Goal: Task Accomplishment & Management: Manage account settings

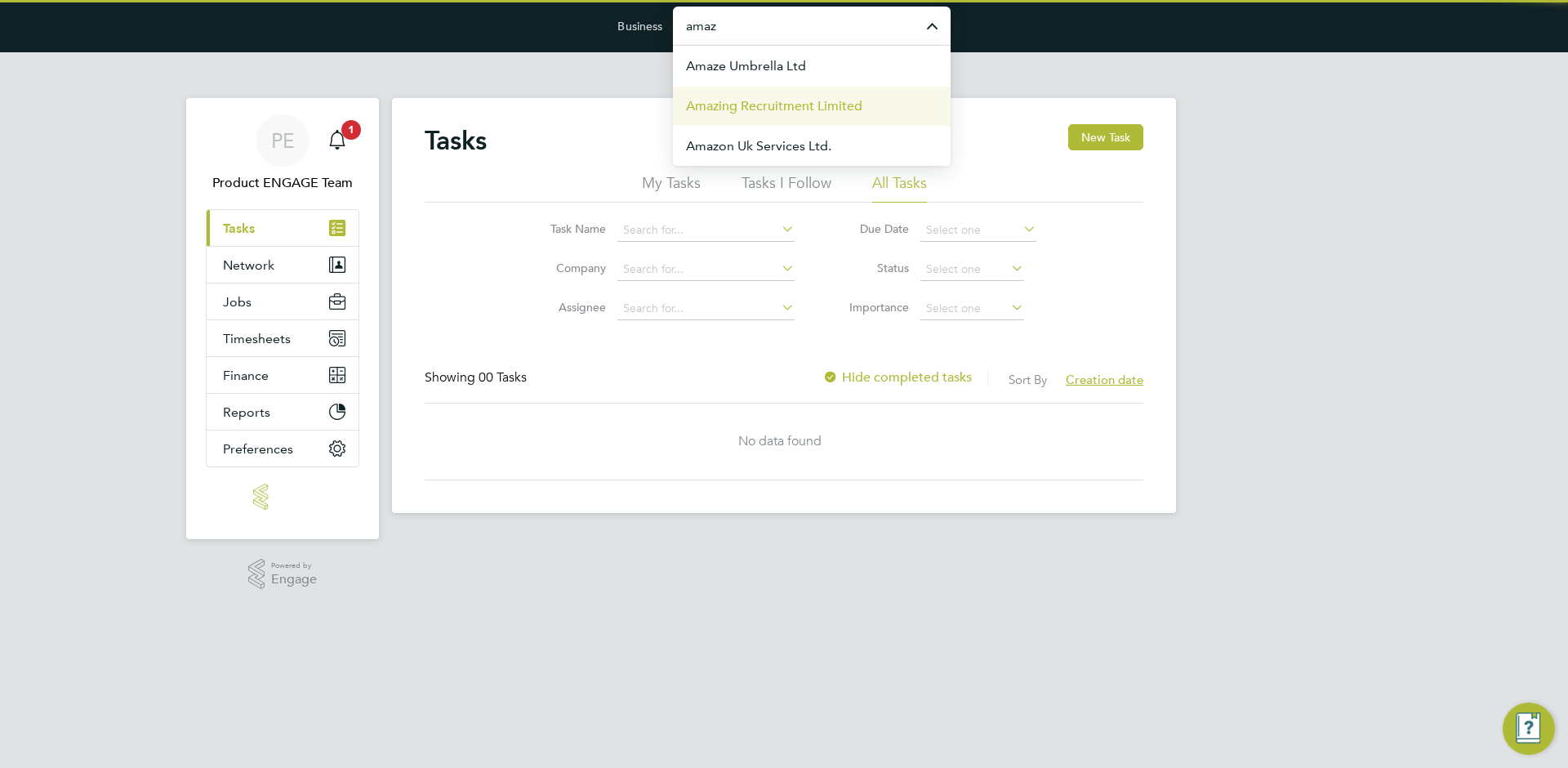
click at [778, 92] on li "Amazing Recruitment Limited" at bounding box center [812, 105] width 278 height 40
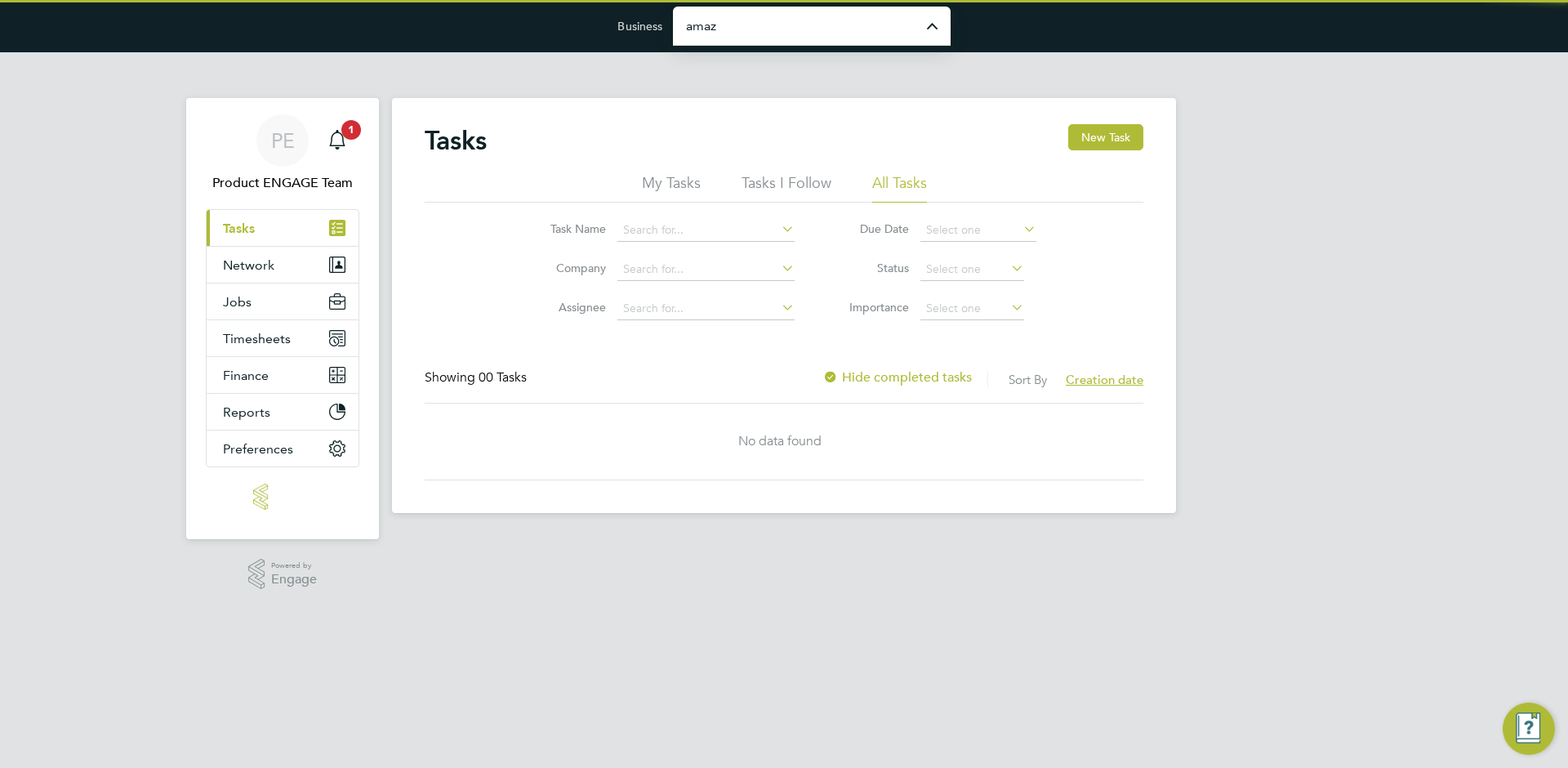
type input "Amazing Recruitment Limited"
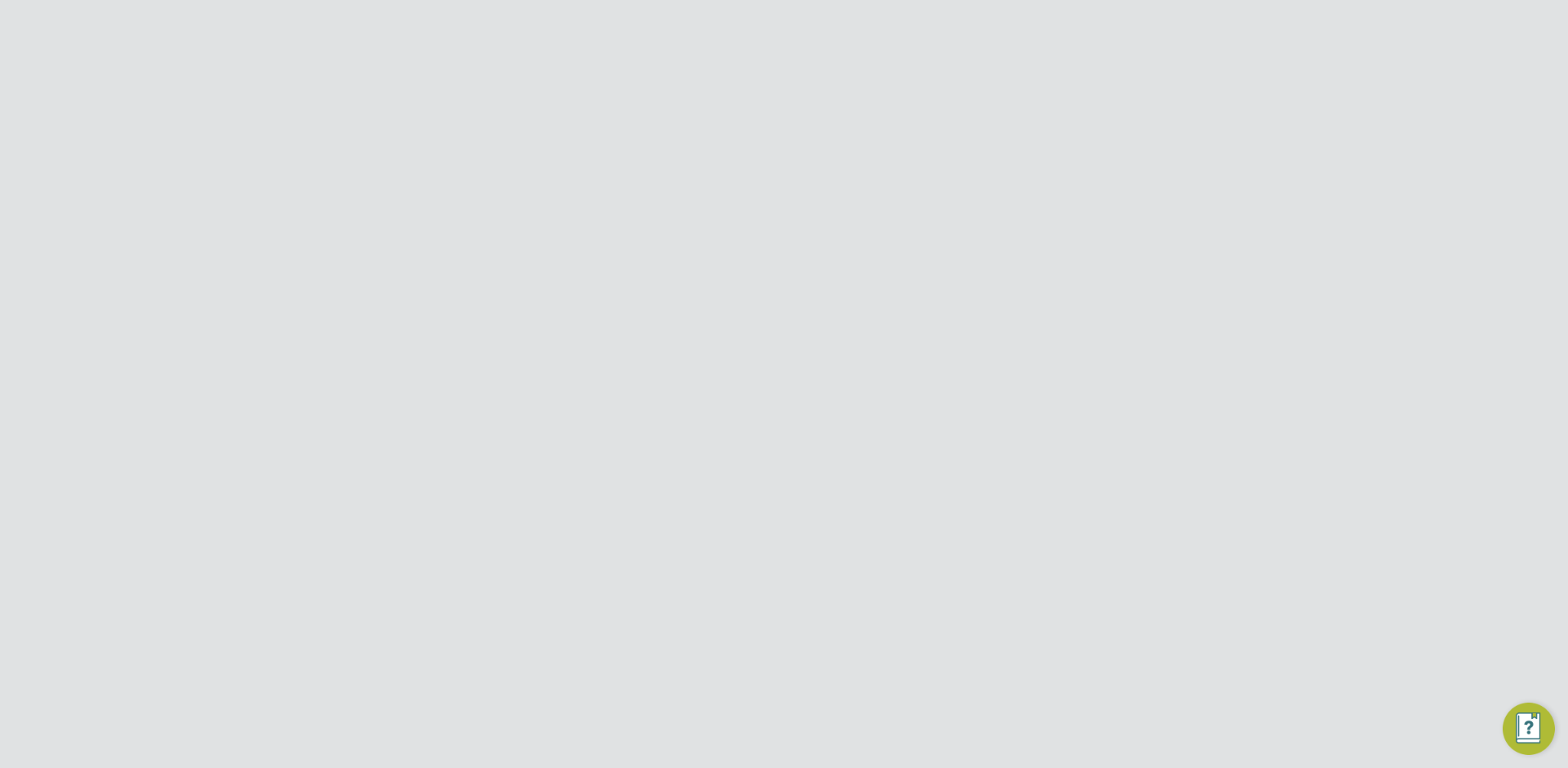
click at [318, 342] on button "Jobs" at bounding box center [282, 338] width 152 height 36
click at [267, 406] on link "Vacancies" at bounding box center [251, 401] width 58 height 15
click at [715, 578] on div "V005457 Angular Developer Temporary Dynamic - Amazing NEW Timothy Dalton Brookl…" at bounding box center [784, 553] width 719 height 58
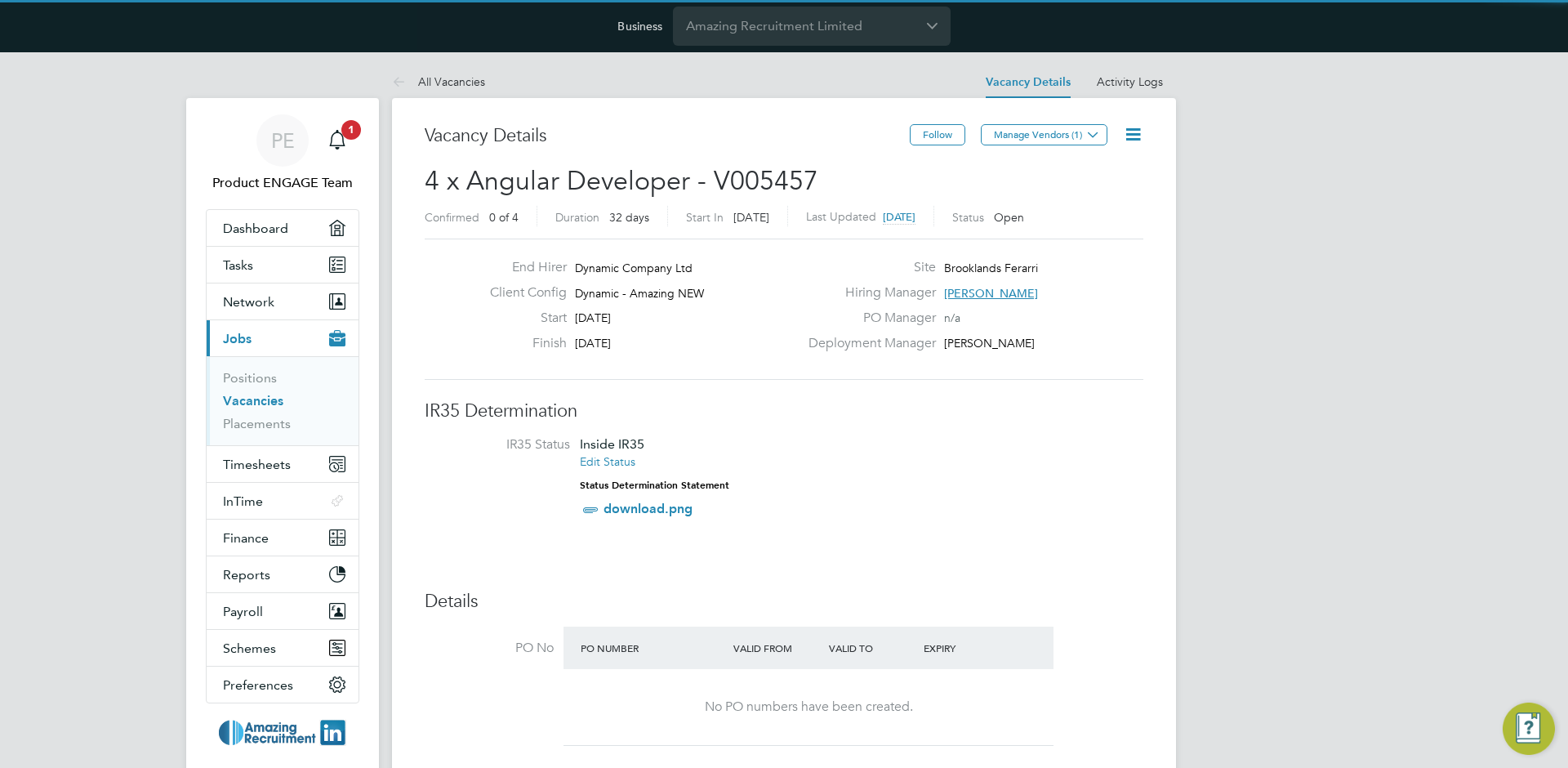
click at [1140, 129] on icon at bounding box center [1134, 135] width 20 height 20
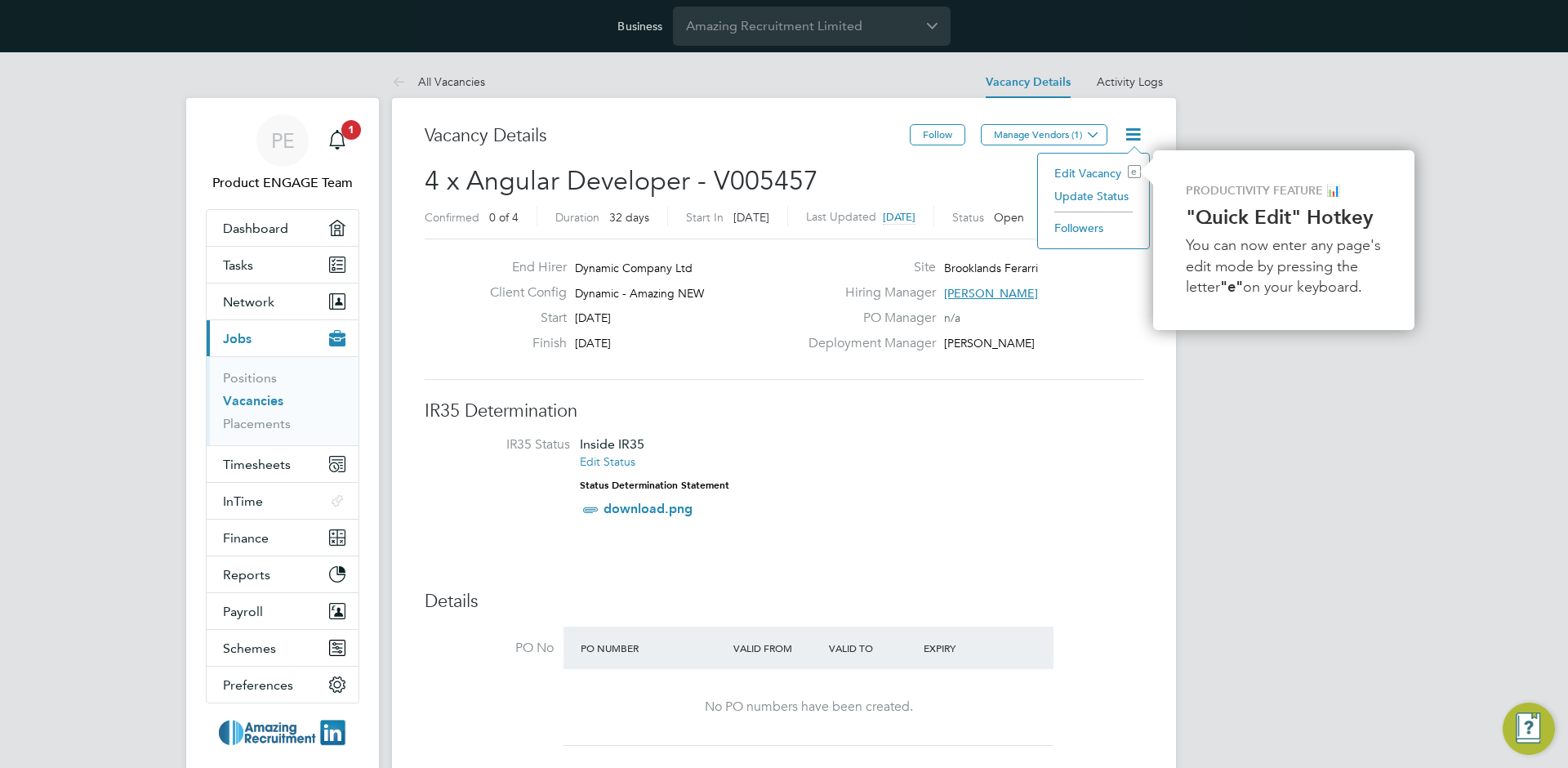
click at [1129, 172] on icon "e" at bounding box center [1134, 171] width 13 height 13
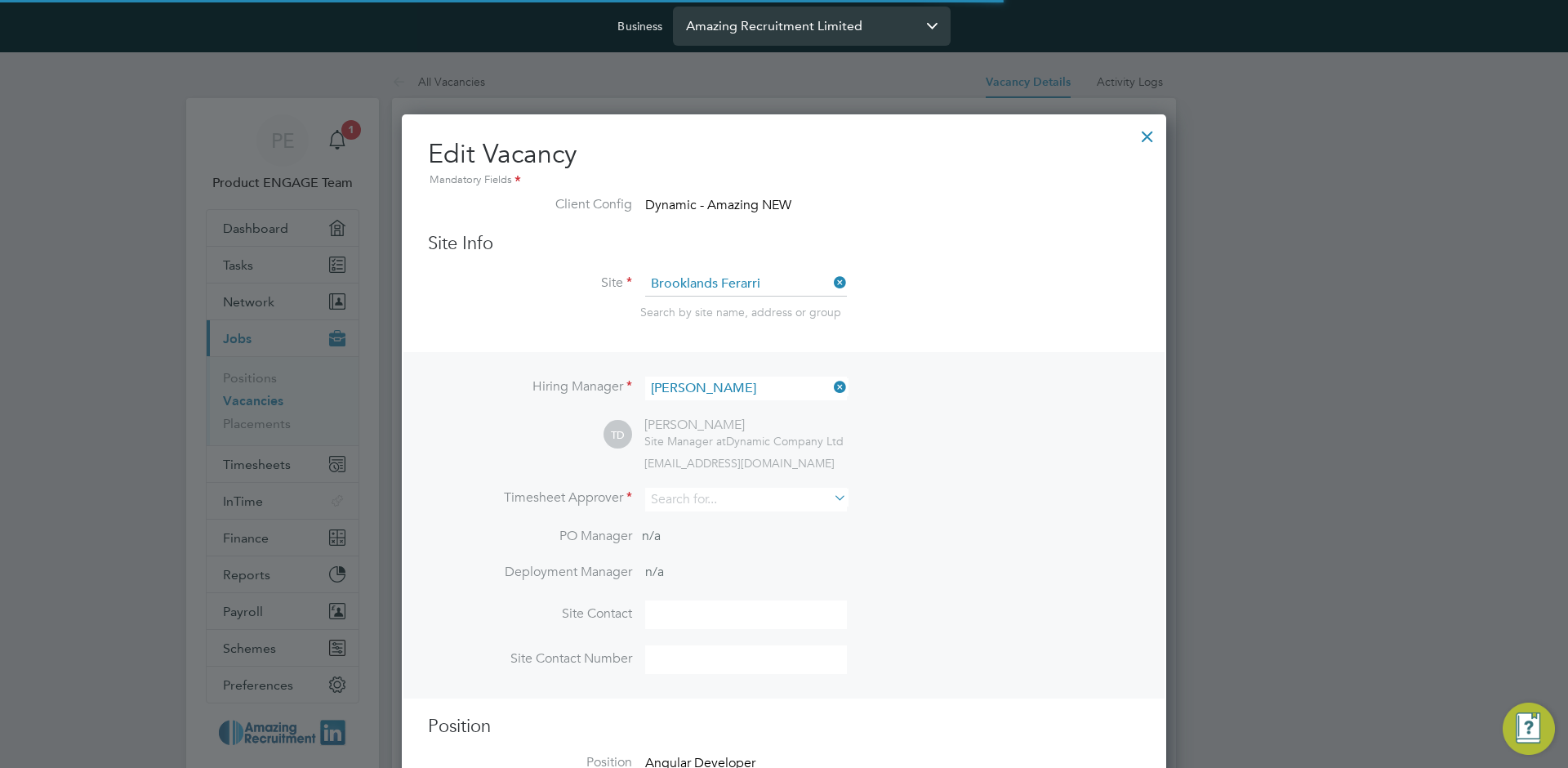
scroll to position [37, 713]
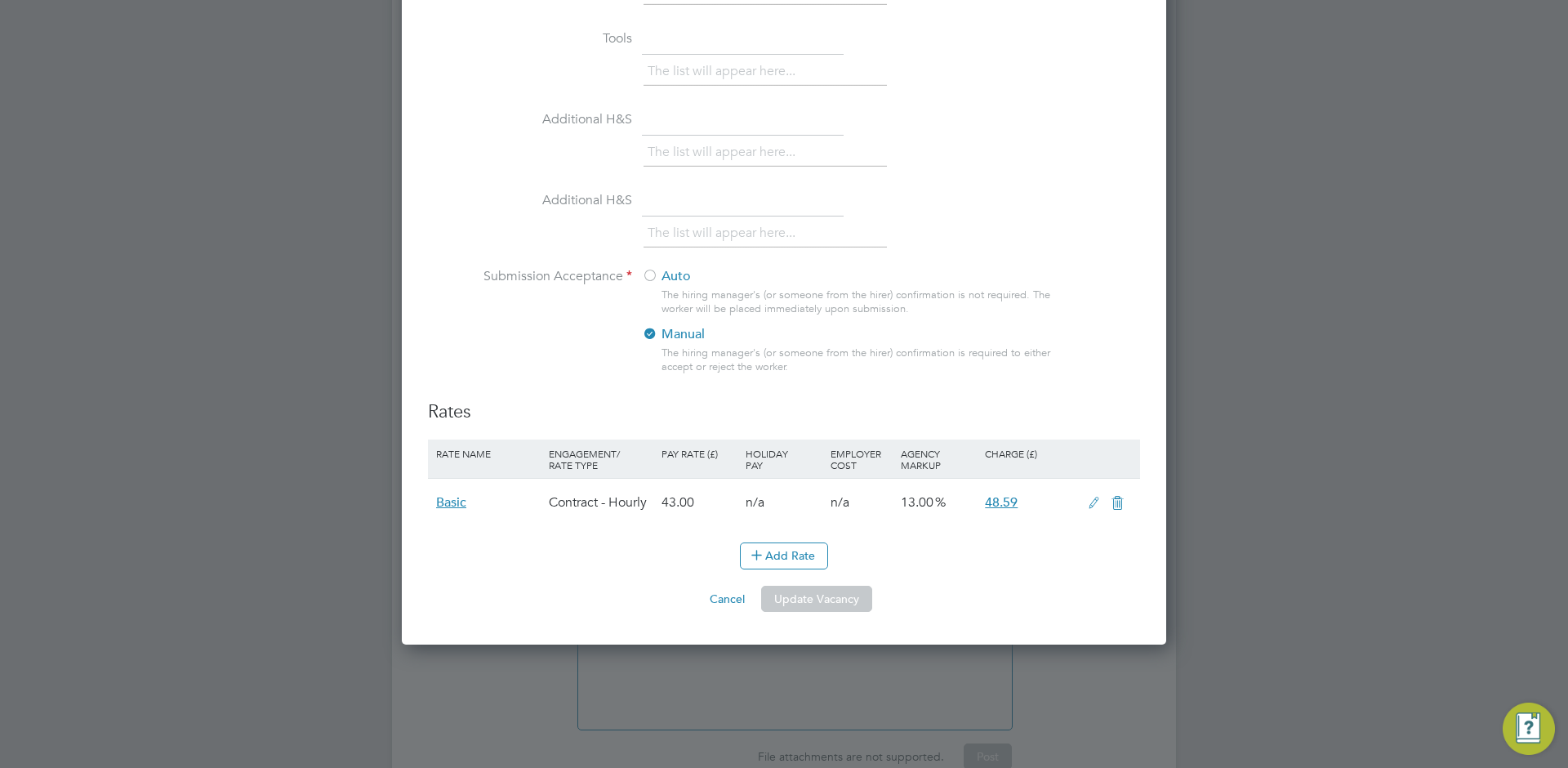
click at [1090, 505] on icon at bounding box center [1094, 503] width 20 height 13
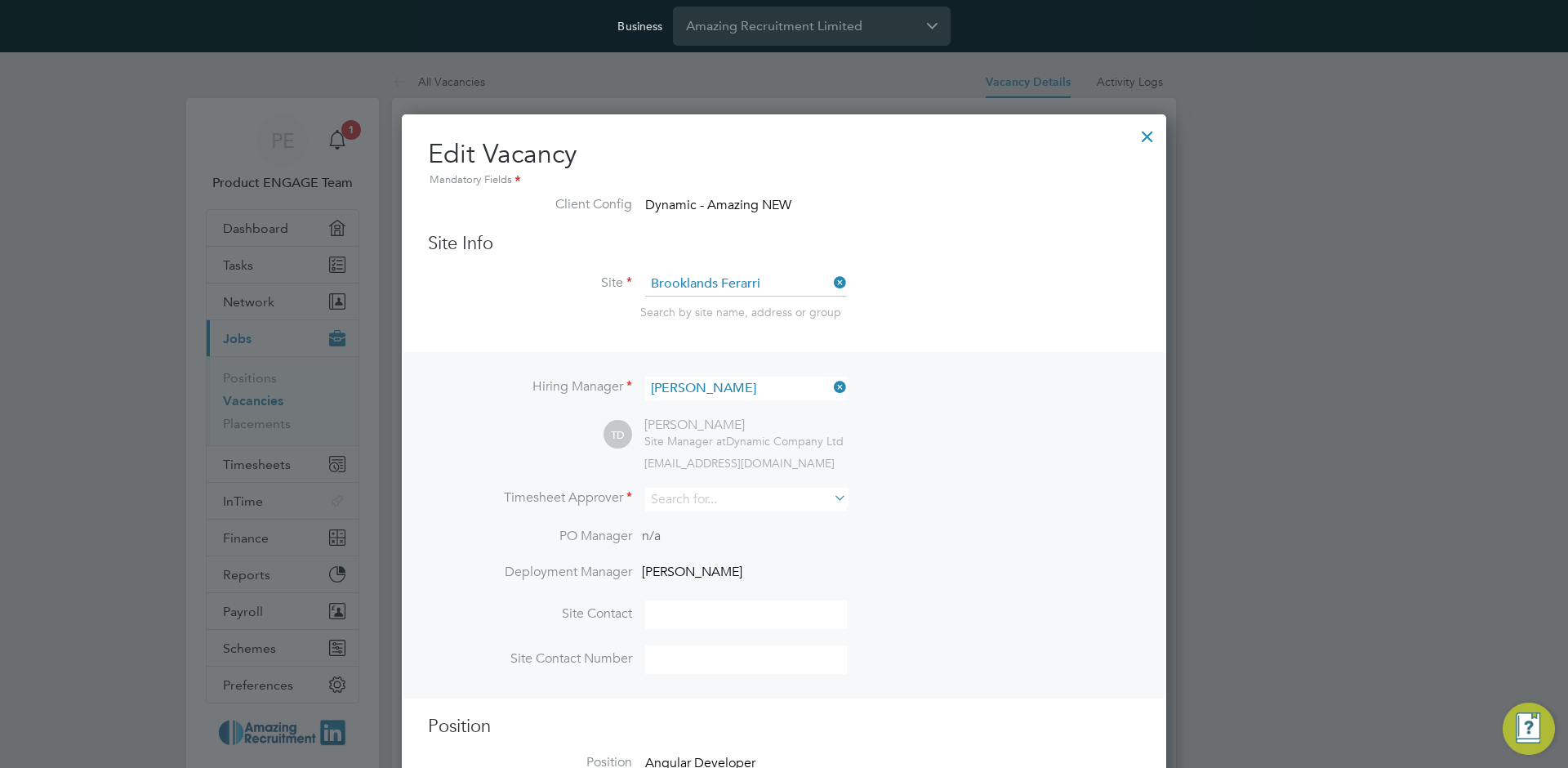
click at [1145, 135] on div at bounding box center [1147, 132] width 30 height 30
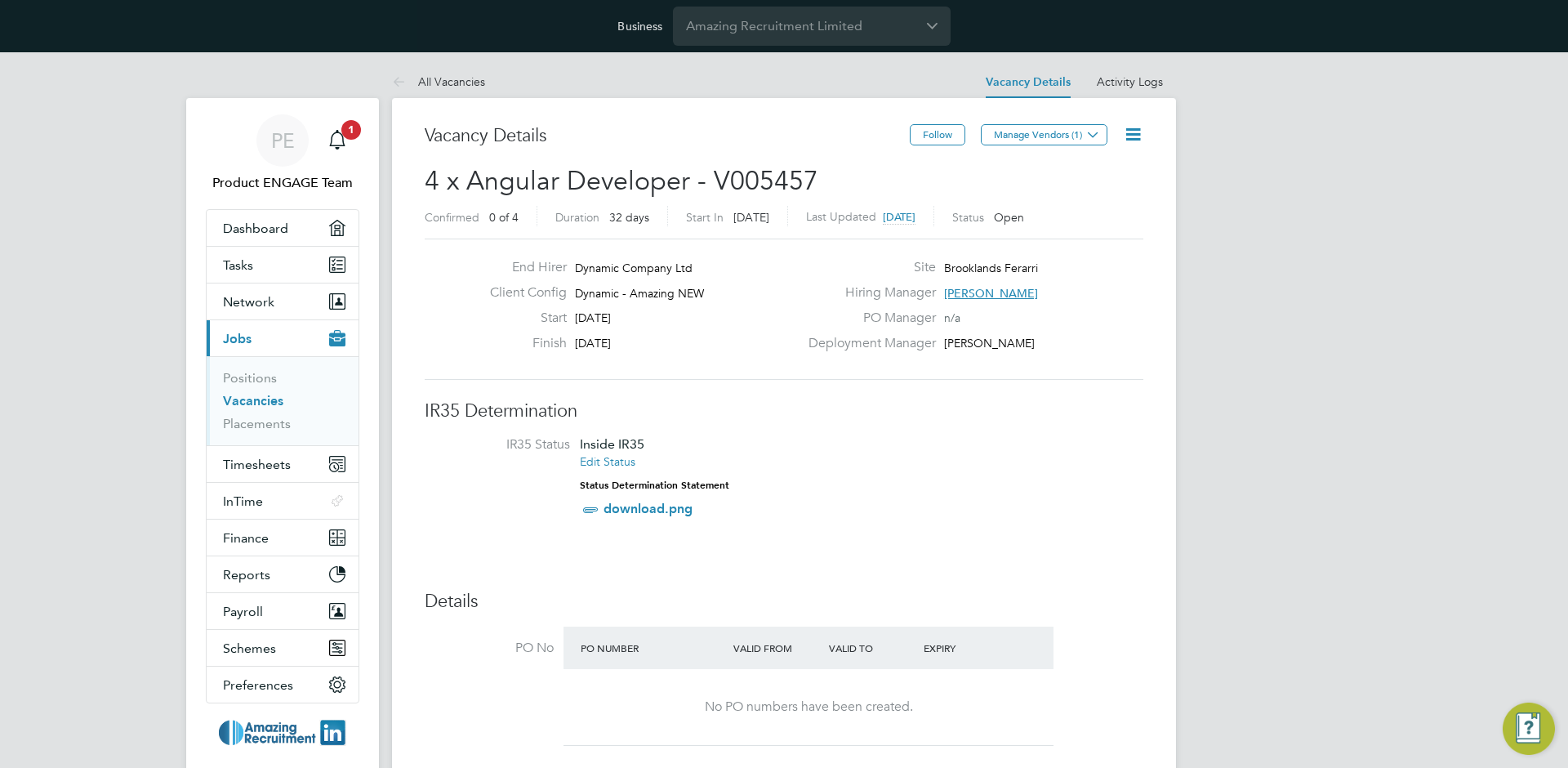
click at [254, 396] on link "Vacancies" at bounding box center [252, 401] width 60 height 15
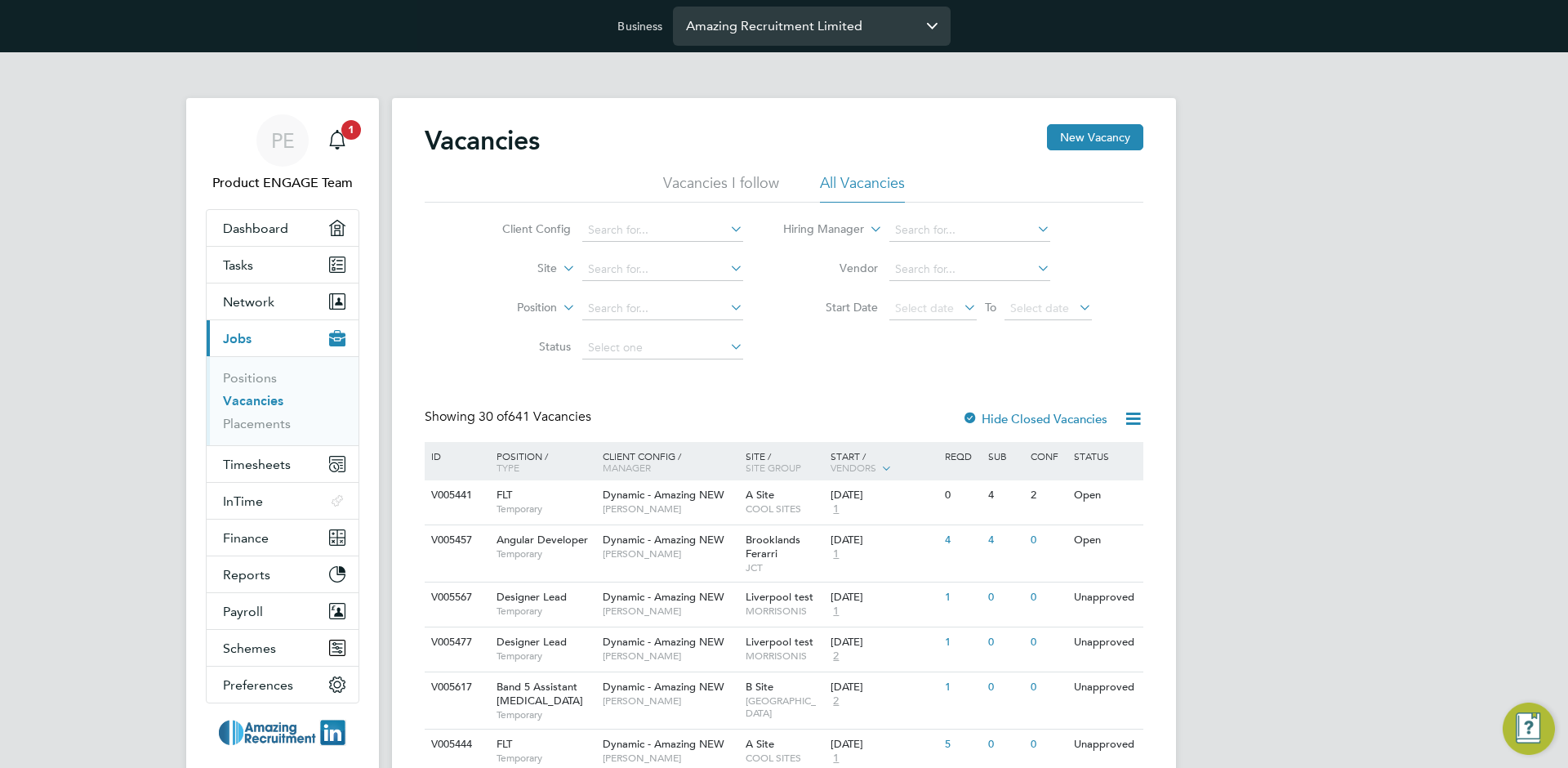
click at [748, 27] on input "Amazing Recruitment Limited" at bounding box center [812, 25] width 278 height 38
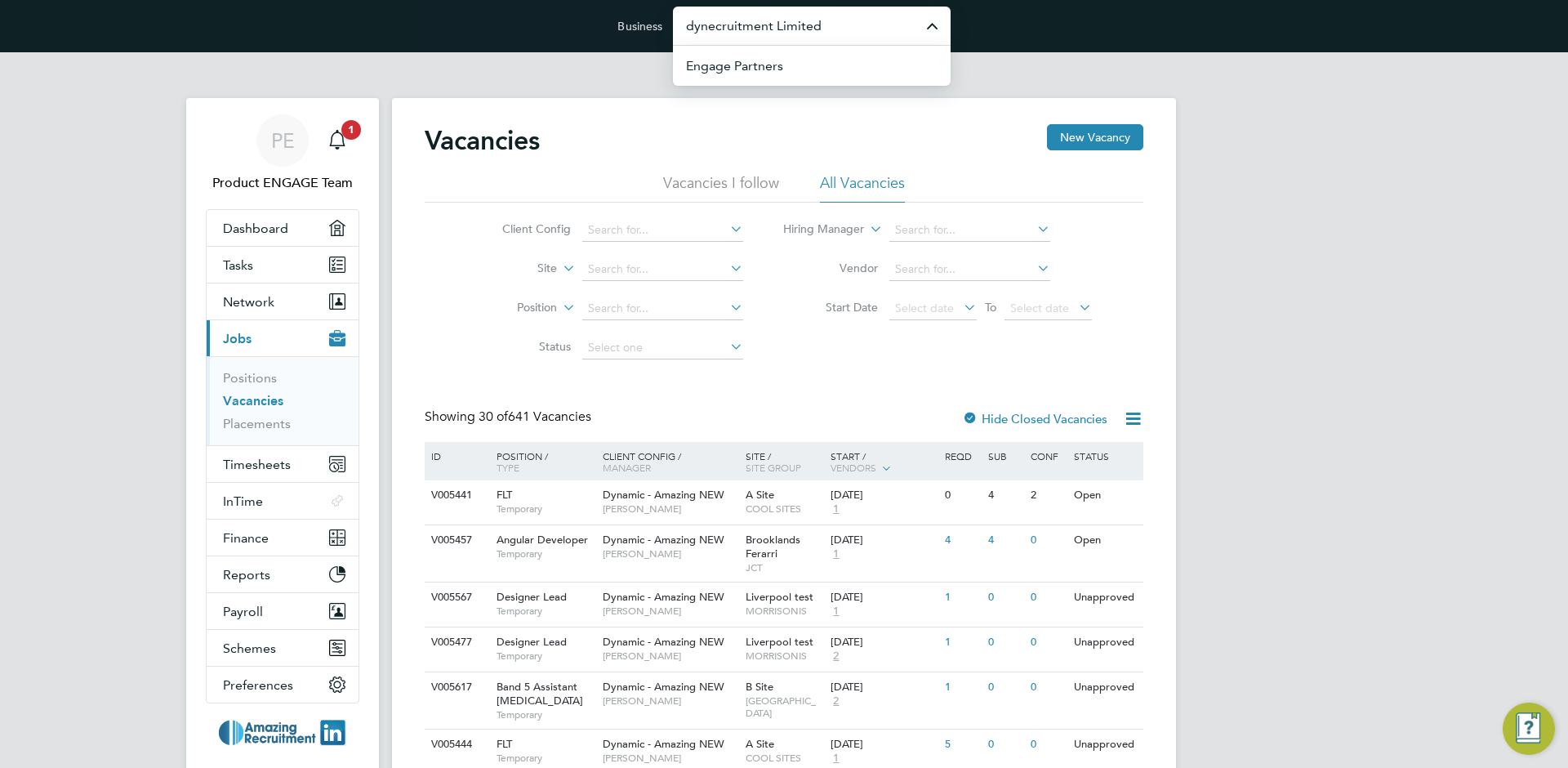
type input "Amazing Recruitment Limited"
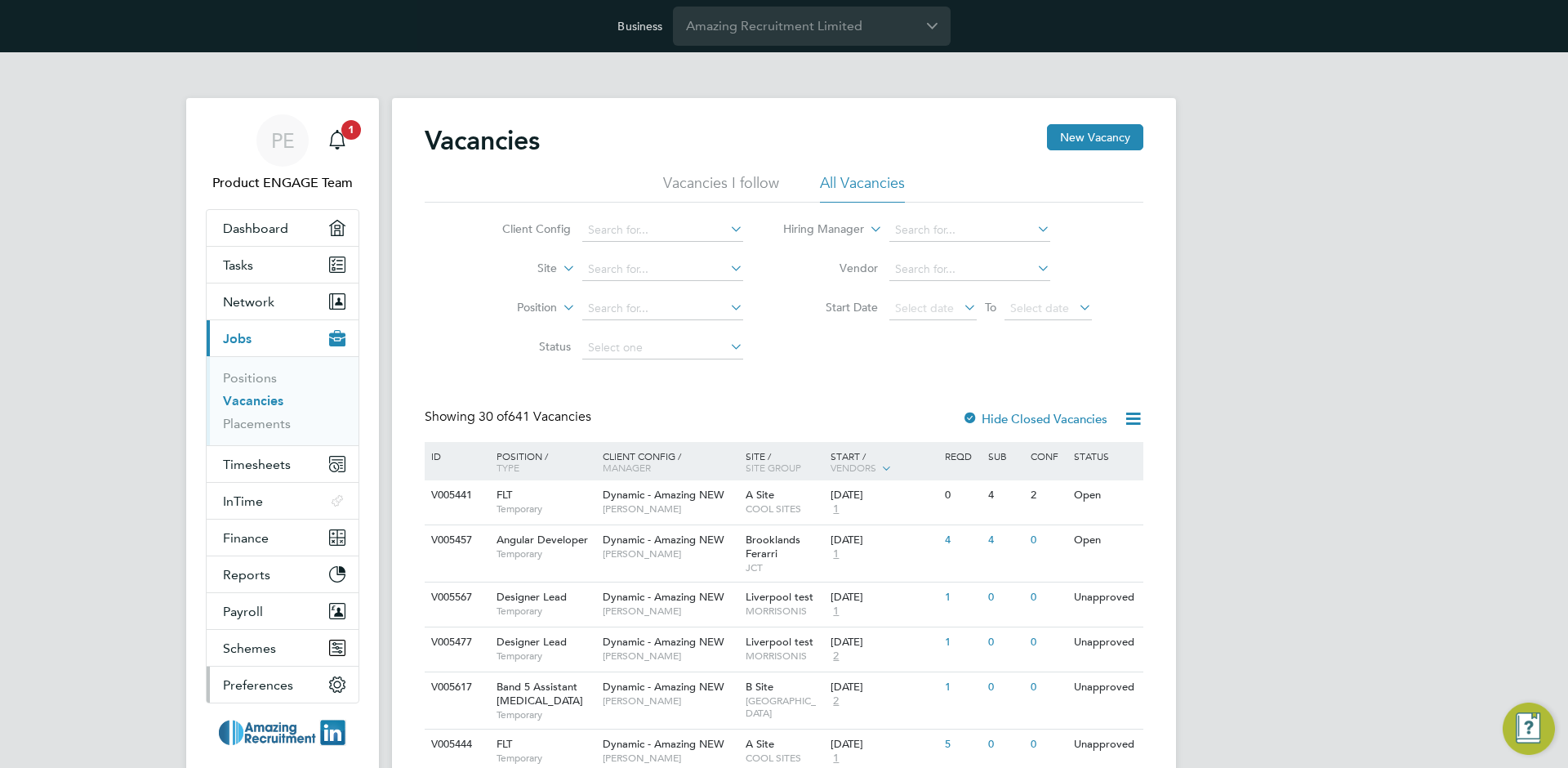
click at [244, 693] on button "Preferences" at bounding box center [282, 684] width 152 height 36
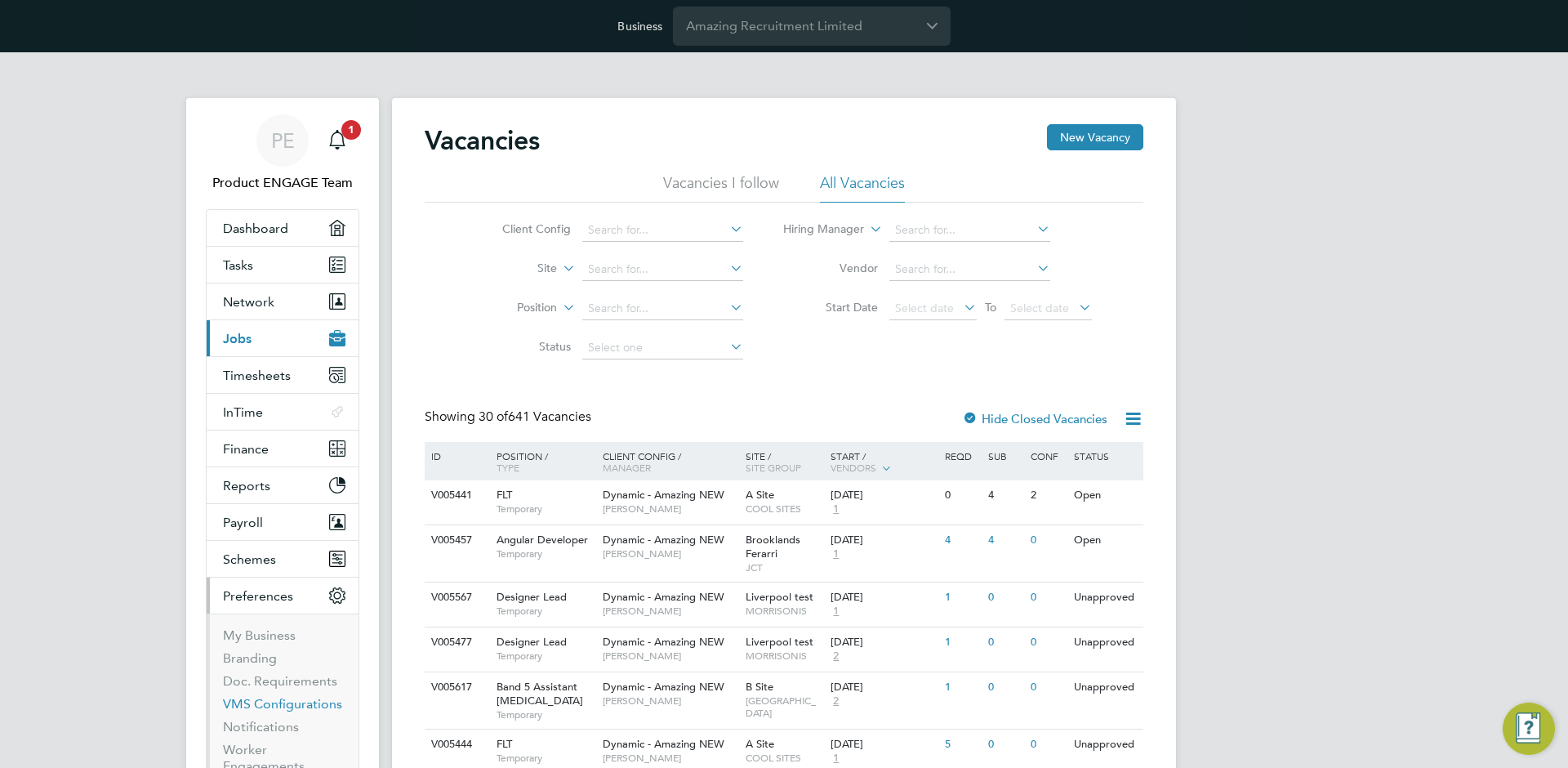
click at [274, 701] on link "VMS Configurations" at bounding box center [282, 704] width 119 height 15
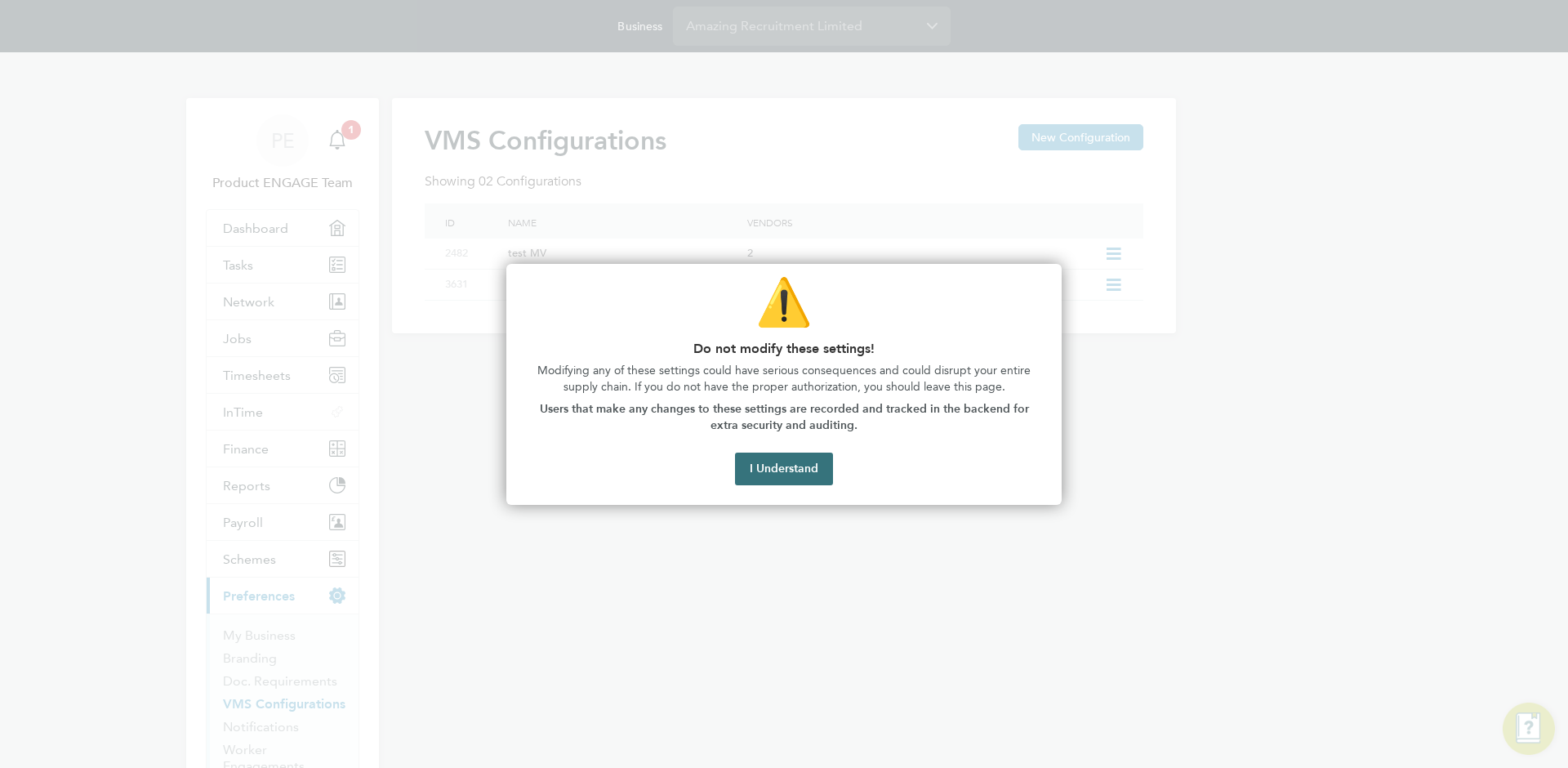
click at [814, 458] on button "I Understand" at bounding box center [784, 469] width 98 height 33
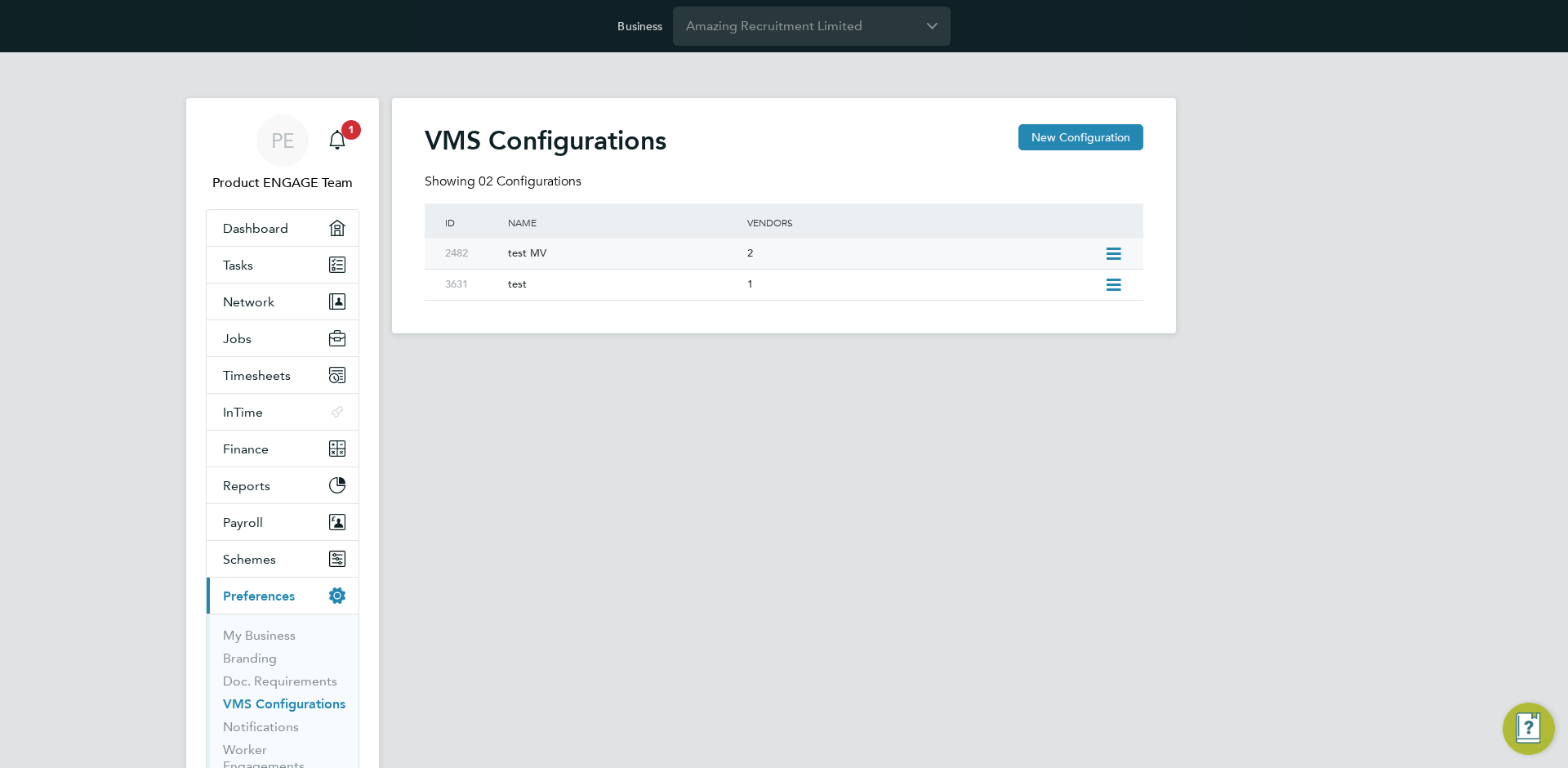
click at [955, 257] on div "2" at bounding box center [922, 254] width 357 height 30
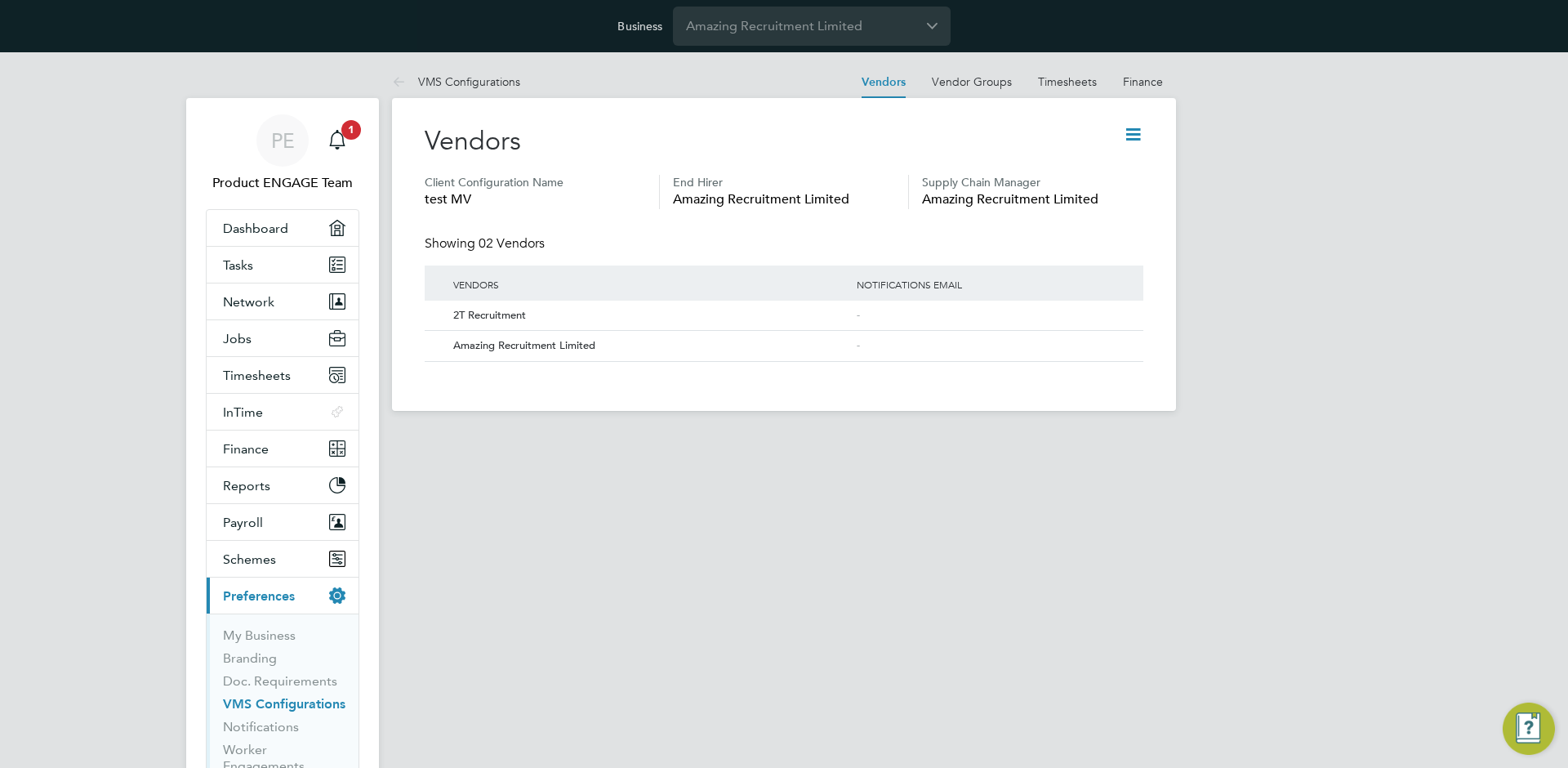
click at [1136, 138] on icon at bounding box center [1134, 135] width 20 height 20
click at [1097, 165] on li "Edit VMS Configuration" at bounding box center [1069, 173] width 146 height 23
type input "test MV"
type input "Amazing Recruitment Limited"
type input "Any Text"
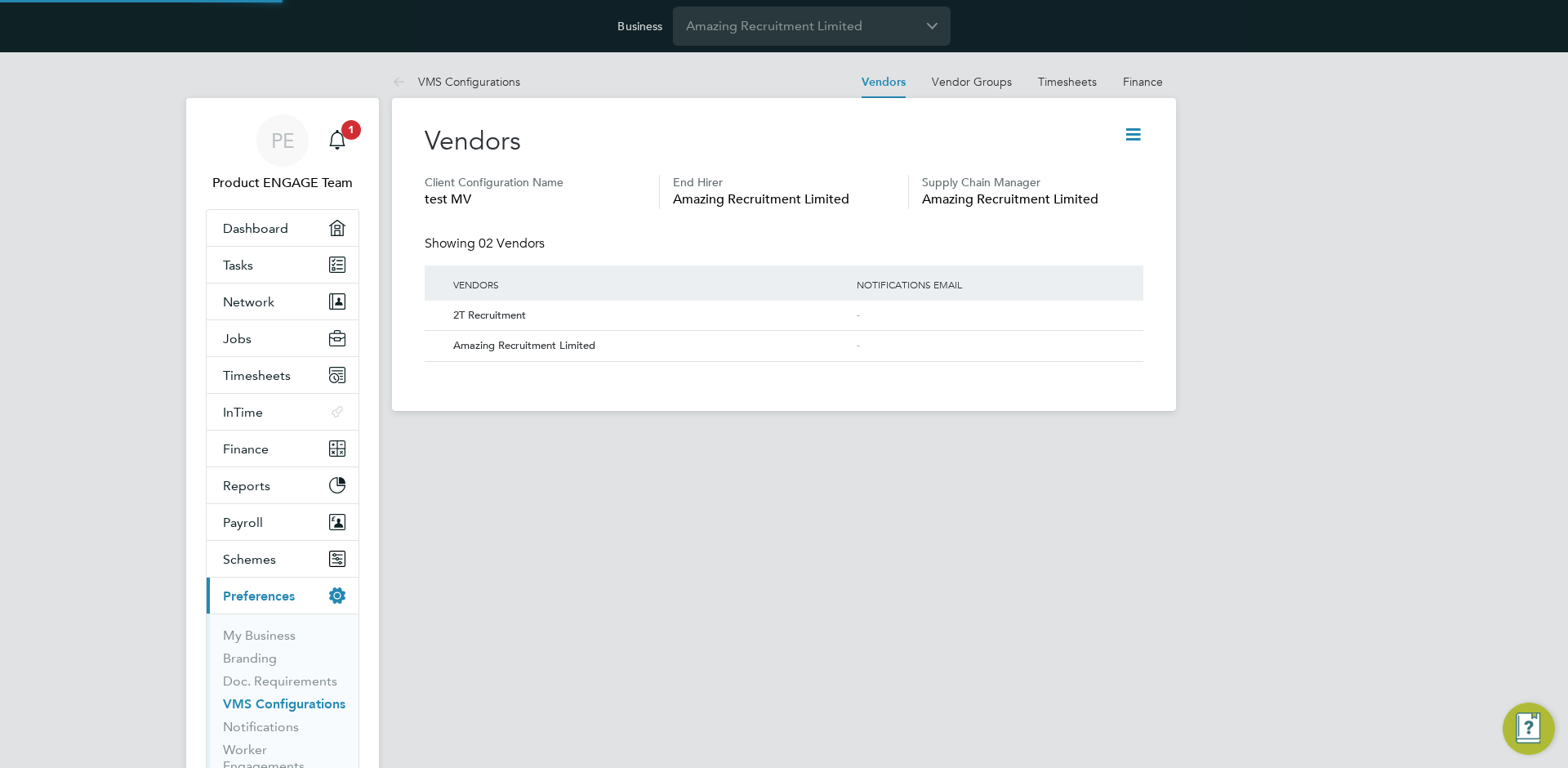
type input "Manually"
type input "5"
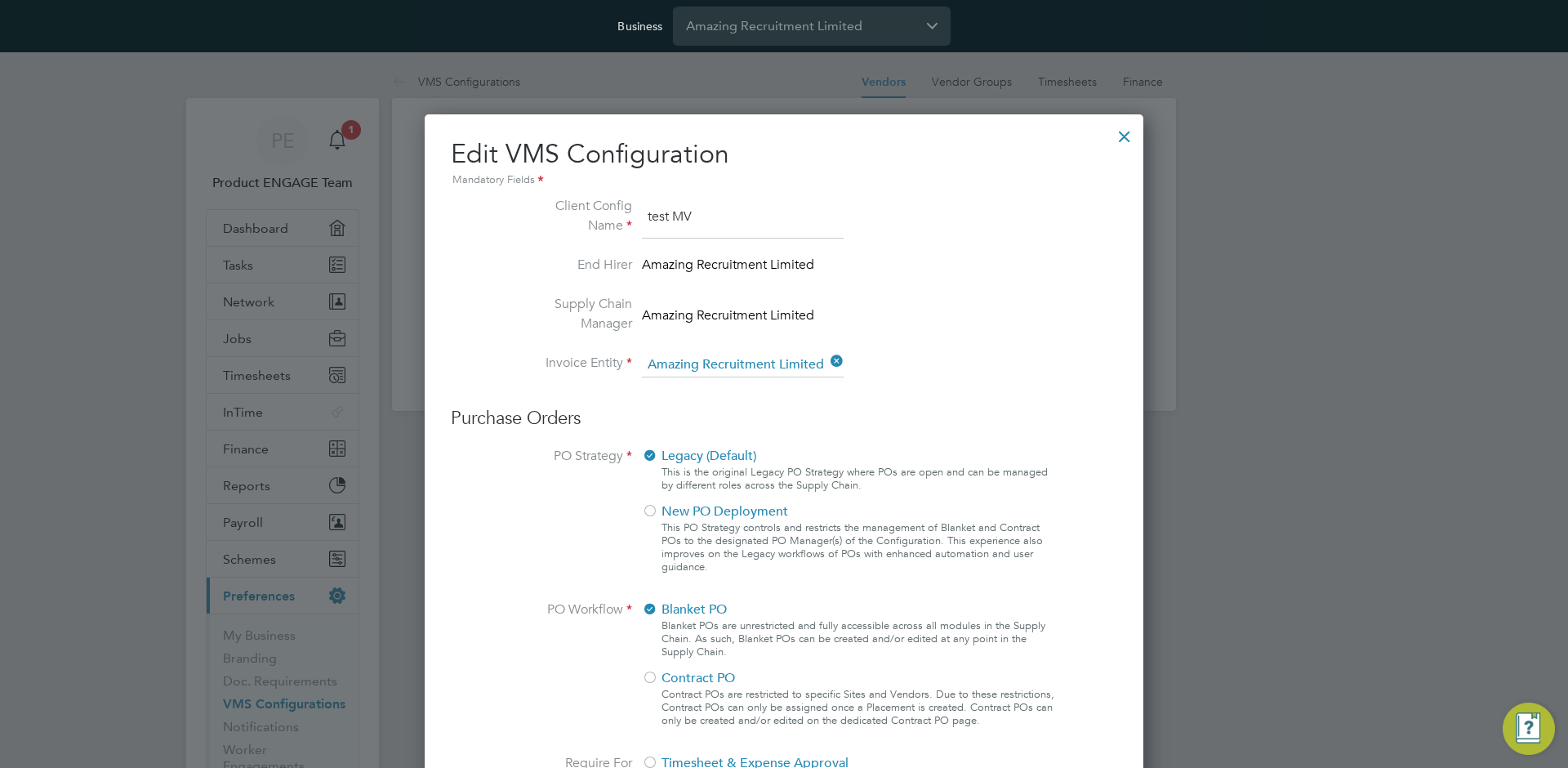
drag, startPoint x: 1122, startPoint y: 136, endPoint x: 898, endPoint y: 115, distance: 225.0
click at [1118, 137] on div at bounding box center [1124, 132] width 30 height 30
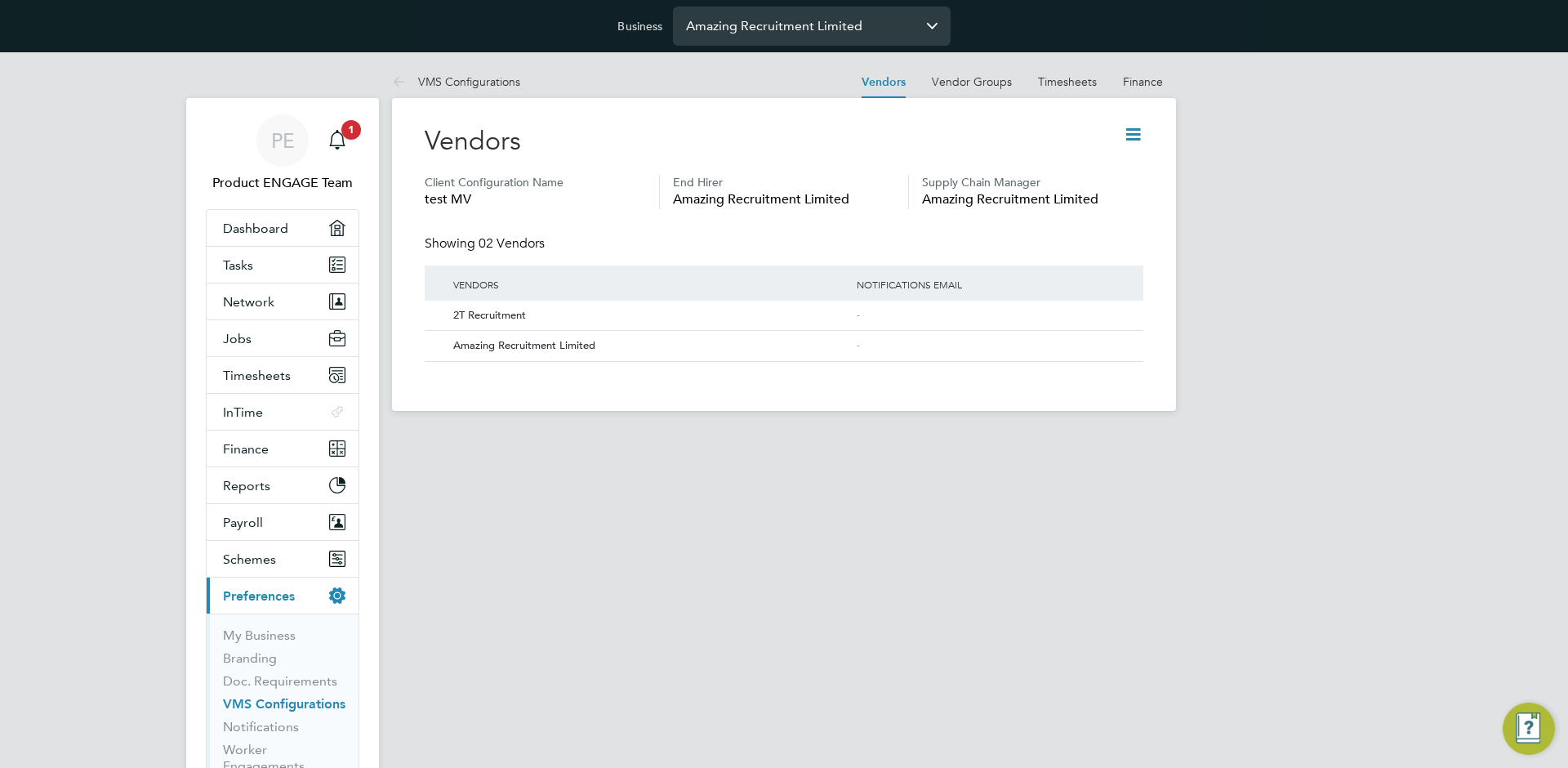
click at [838, 23] on input "Amazing Recruitment Limited" at bounding box center [812, 25] width 278 height 38
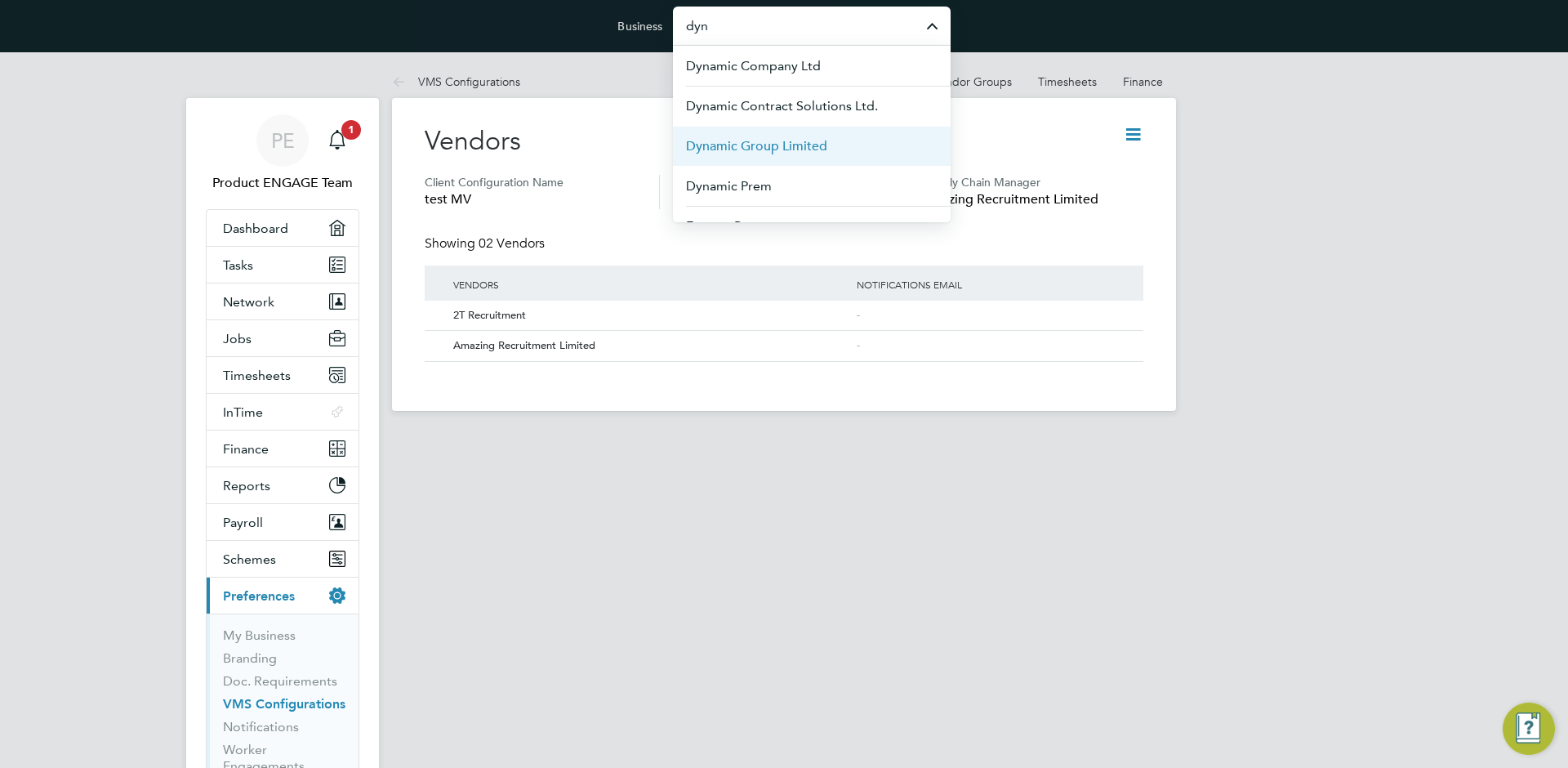
click at [798, 141] on span "Dynamic Group Limited" at bounding box center [756, 146] width 141 height 19
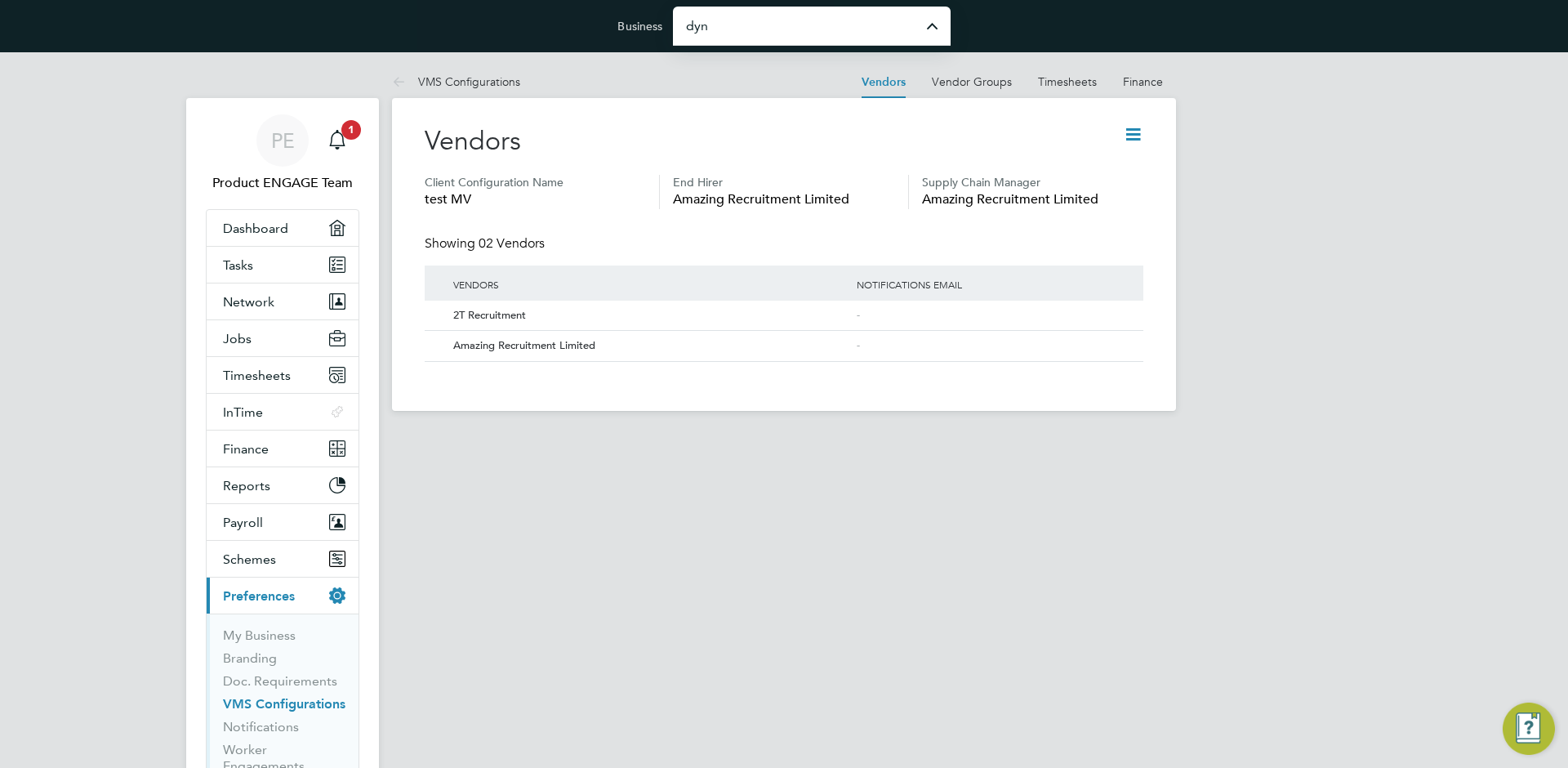
type input "Dynamic Group Limited"
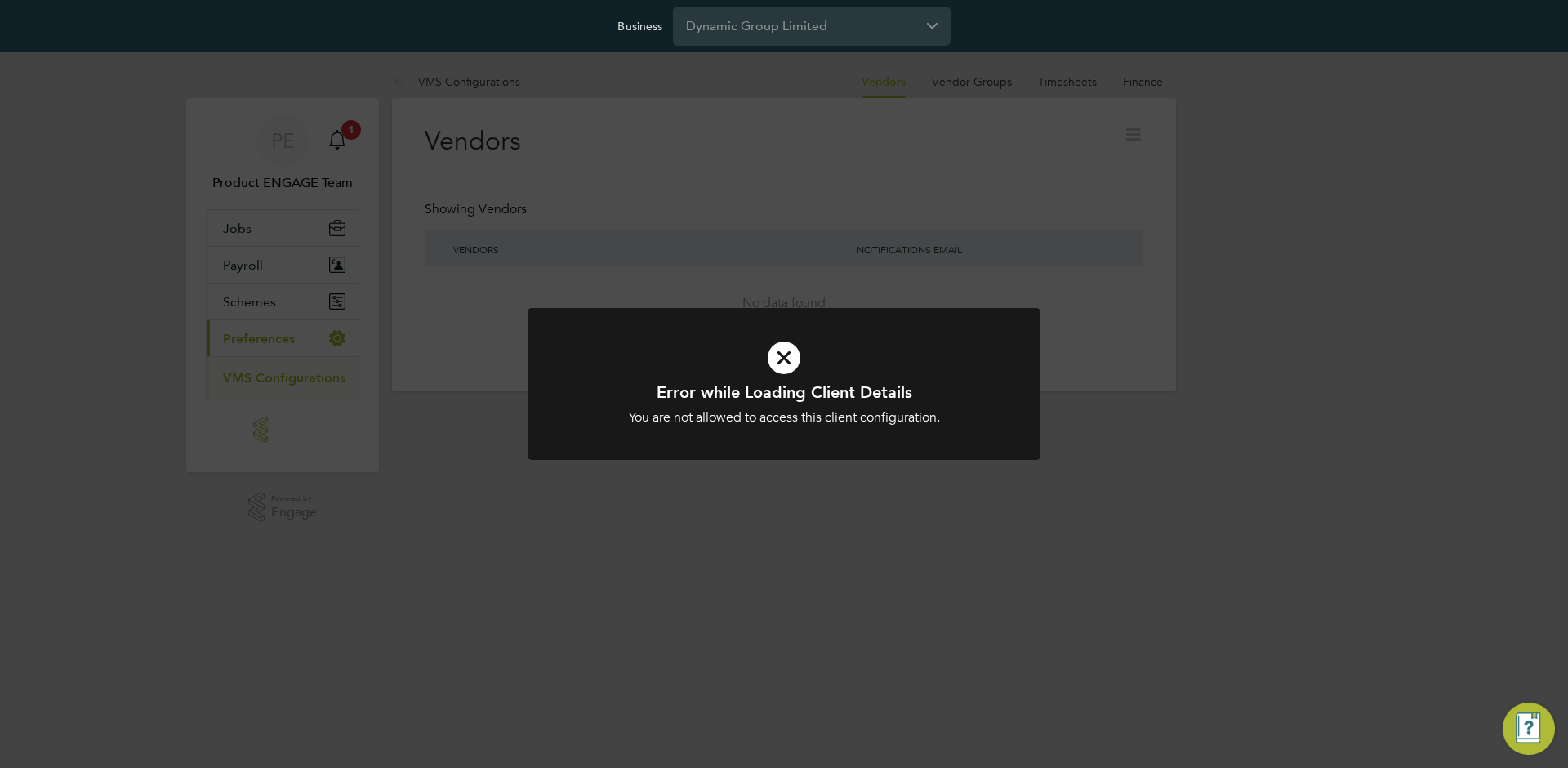
click at [328, 401] on div "Error while Loading Client Details You are not allowed to access this client co…" at bounding box center [784, 384] width 1568 height 768
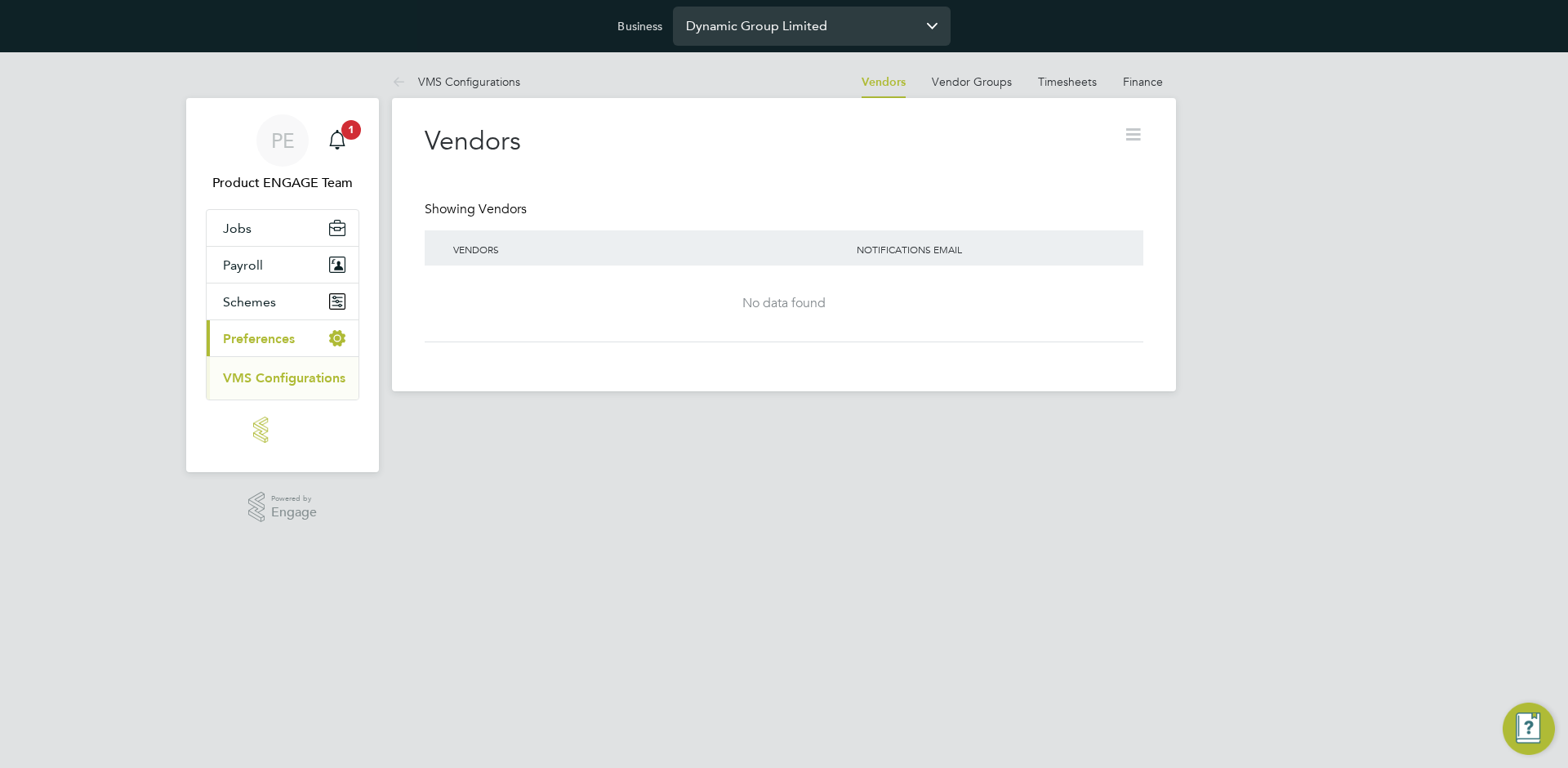
click at [745, 30] on input "Dynamic Group Limited" at bounding box center [812, 25] width 278 height 38
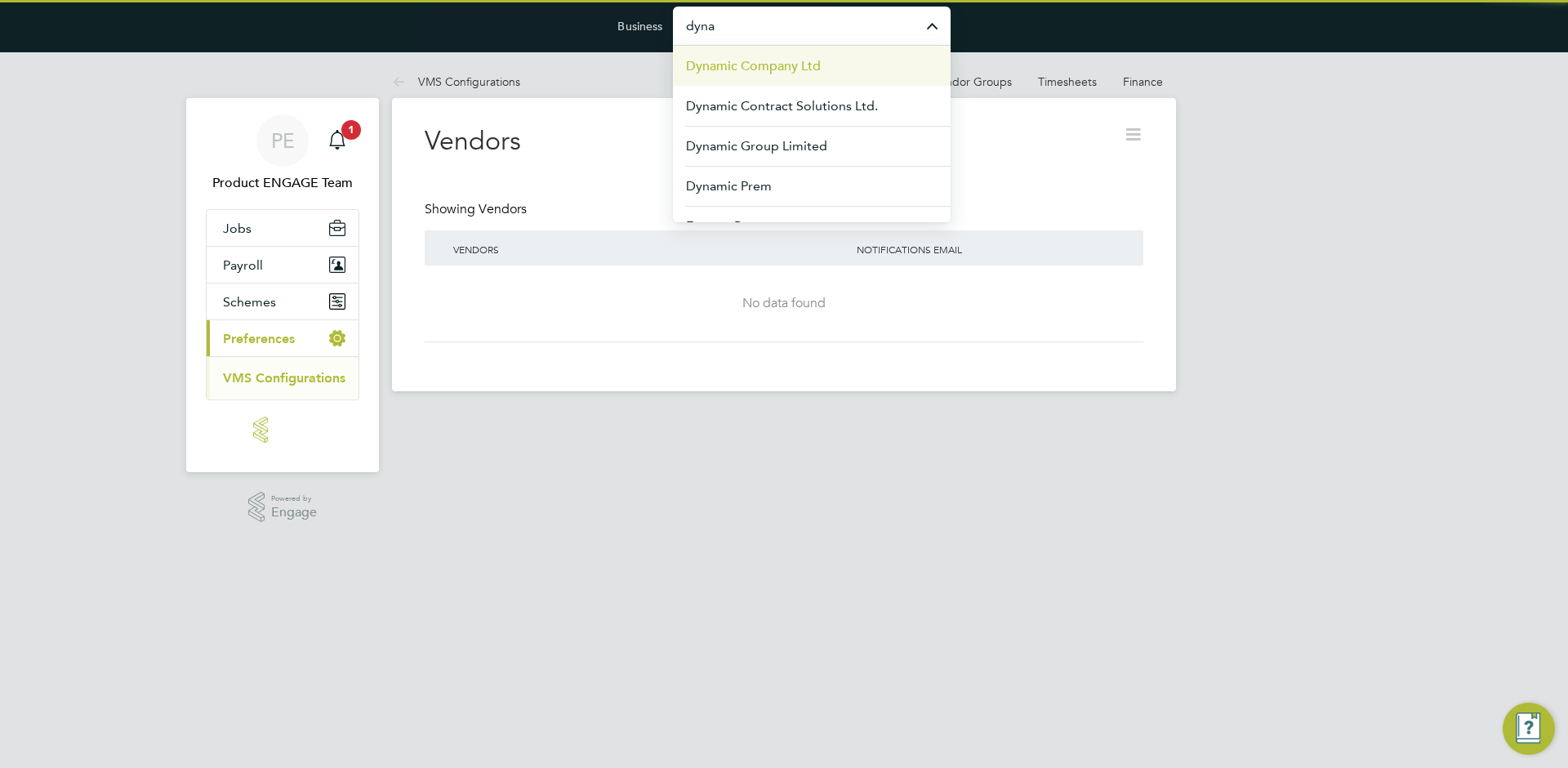
click at [774, 63] on span "Dynamic Company Ltd" at bounding box center [753, 66] width 135 height 19
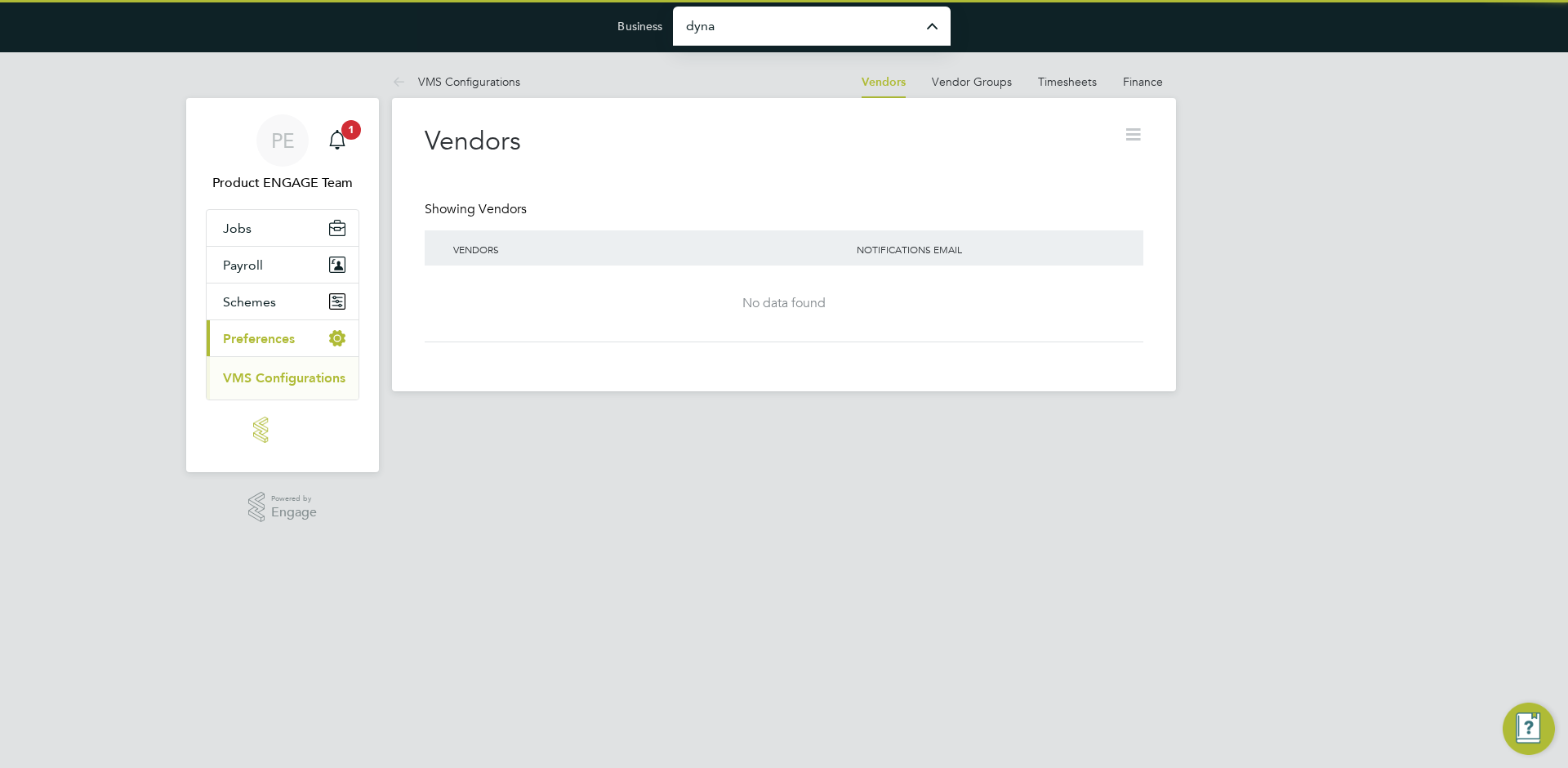
type input "Dynamic Company Ltd"
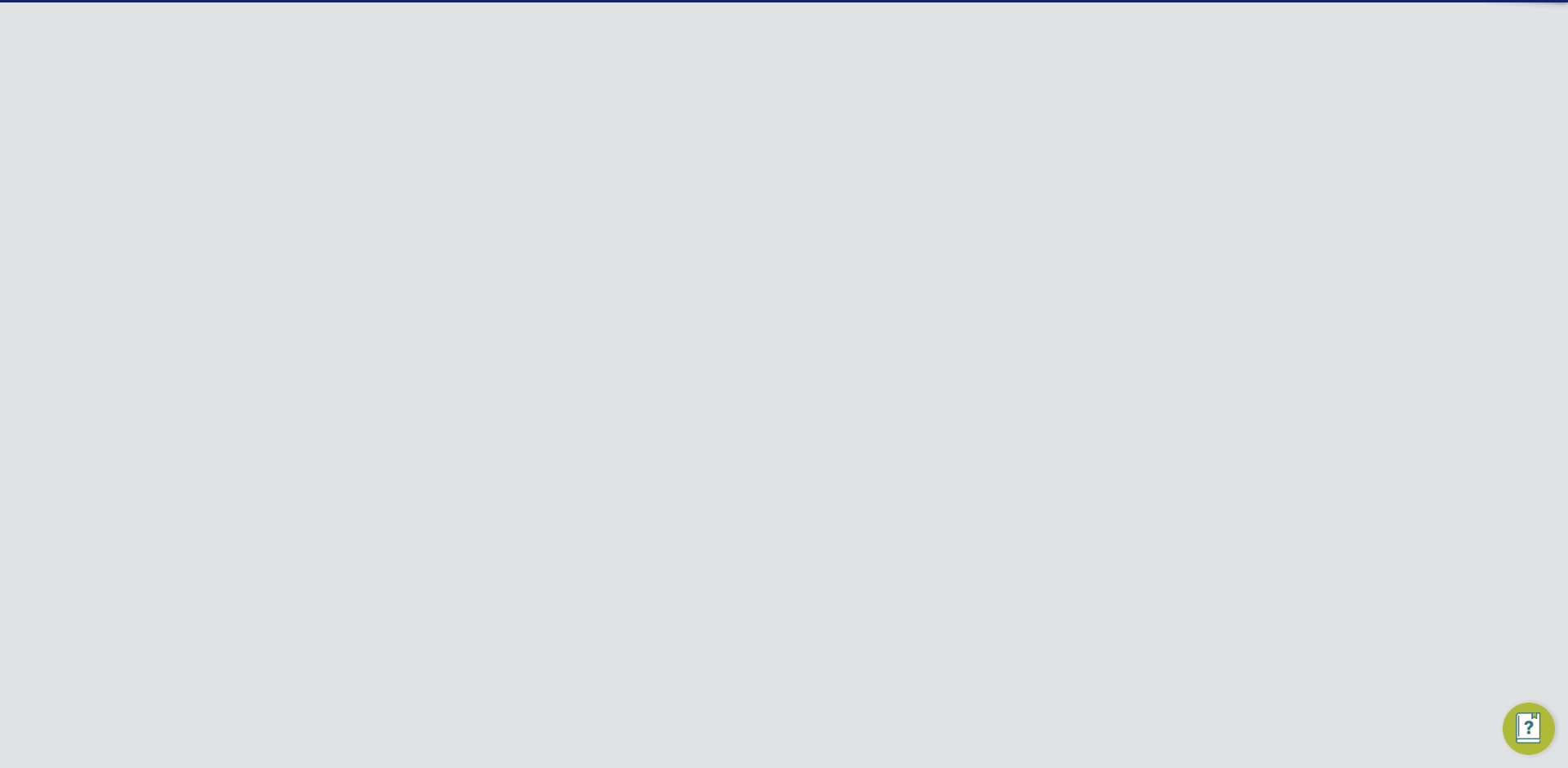
click at [280, 698] on div "Error while Loading Client Details You are not allowed to access this client co…" at bounding box center [784, 384] width 1568 height 768
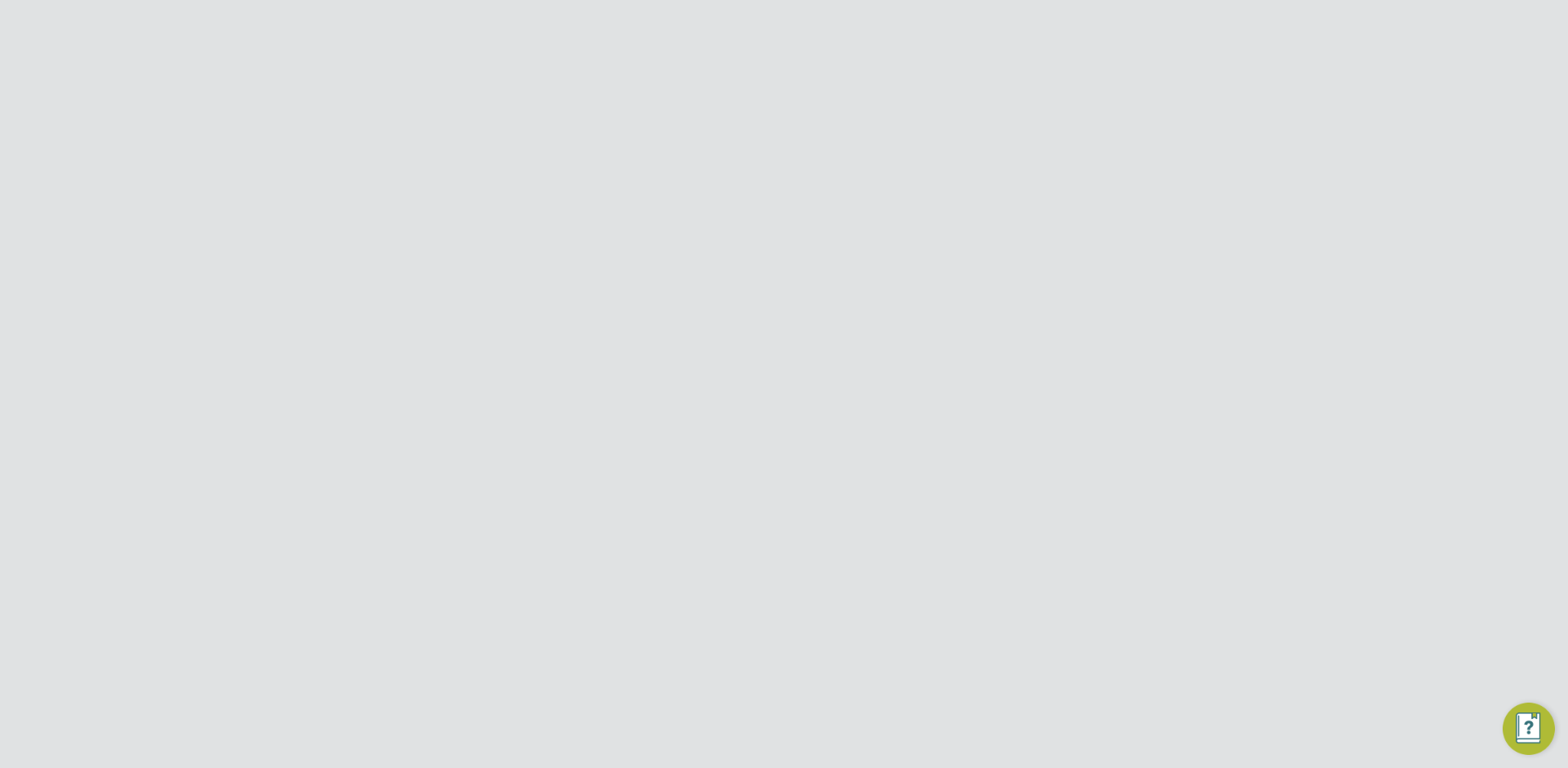
click at [284, 704] on link "VMS Configurations" at bounding box center [284, 704] width 123 height 15
click at [798, 17] on input "Dynamic Company Ltd" at bounding box center [812, 25] width 278 height 38
click at [817, 97] on span "Demo ENGAGE End Hirer" at bounding box center [764, 106] width 156 height 19
type input "Demo ENGAGE End Hirer"
click at [588, 258] on div "ENGAGE End Hirer" at bounding box center [619, 254] width 246 height 30
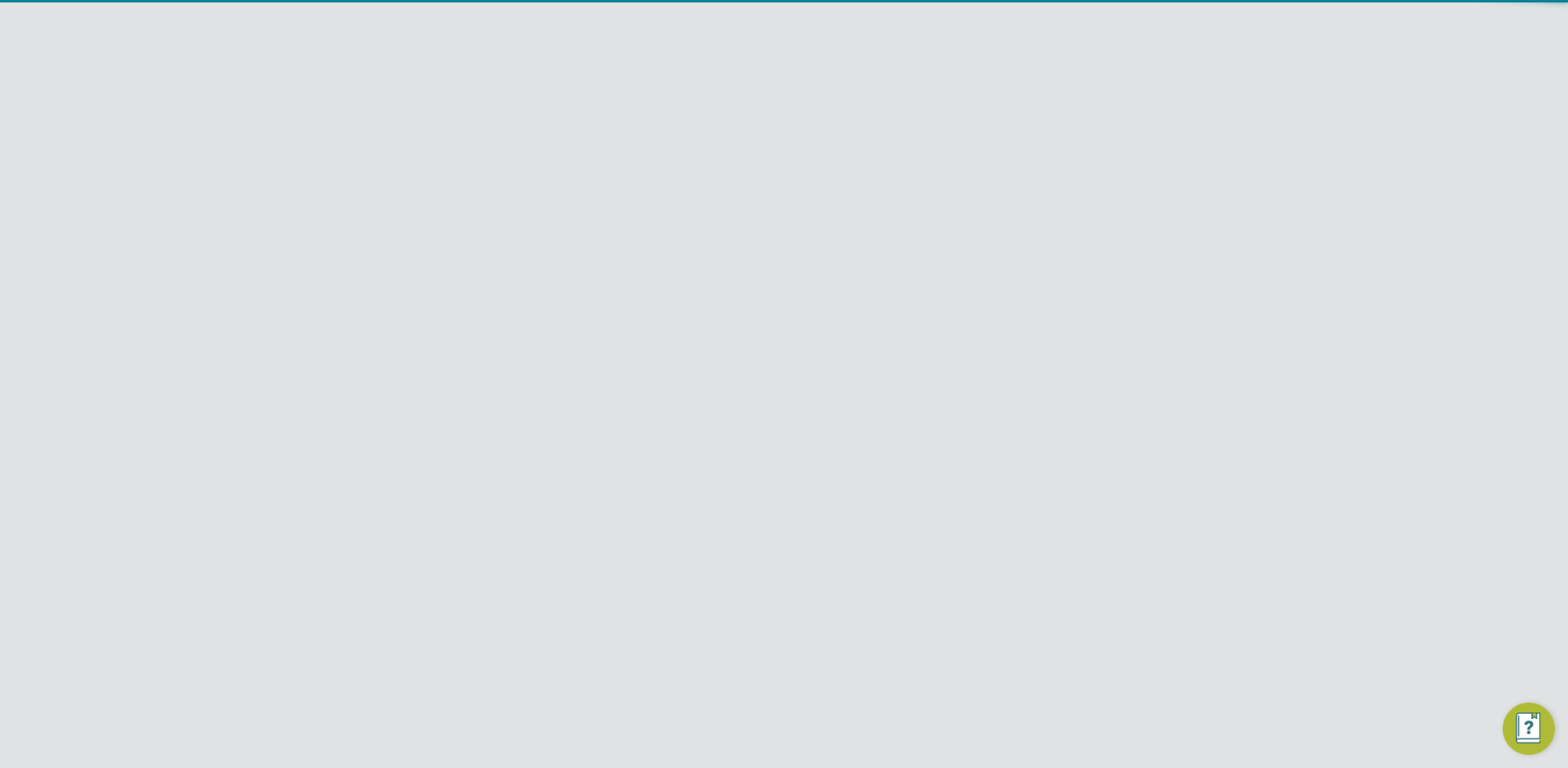
click at [1124, 145] on icon at bounding box center [1134, 135] width 20 height 20
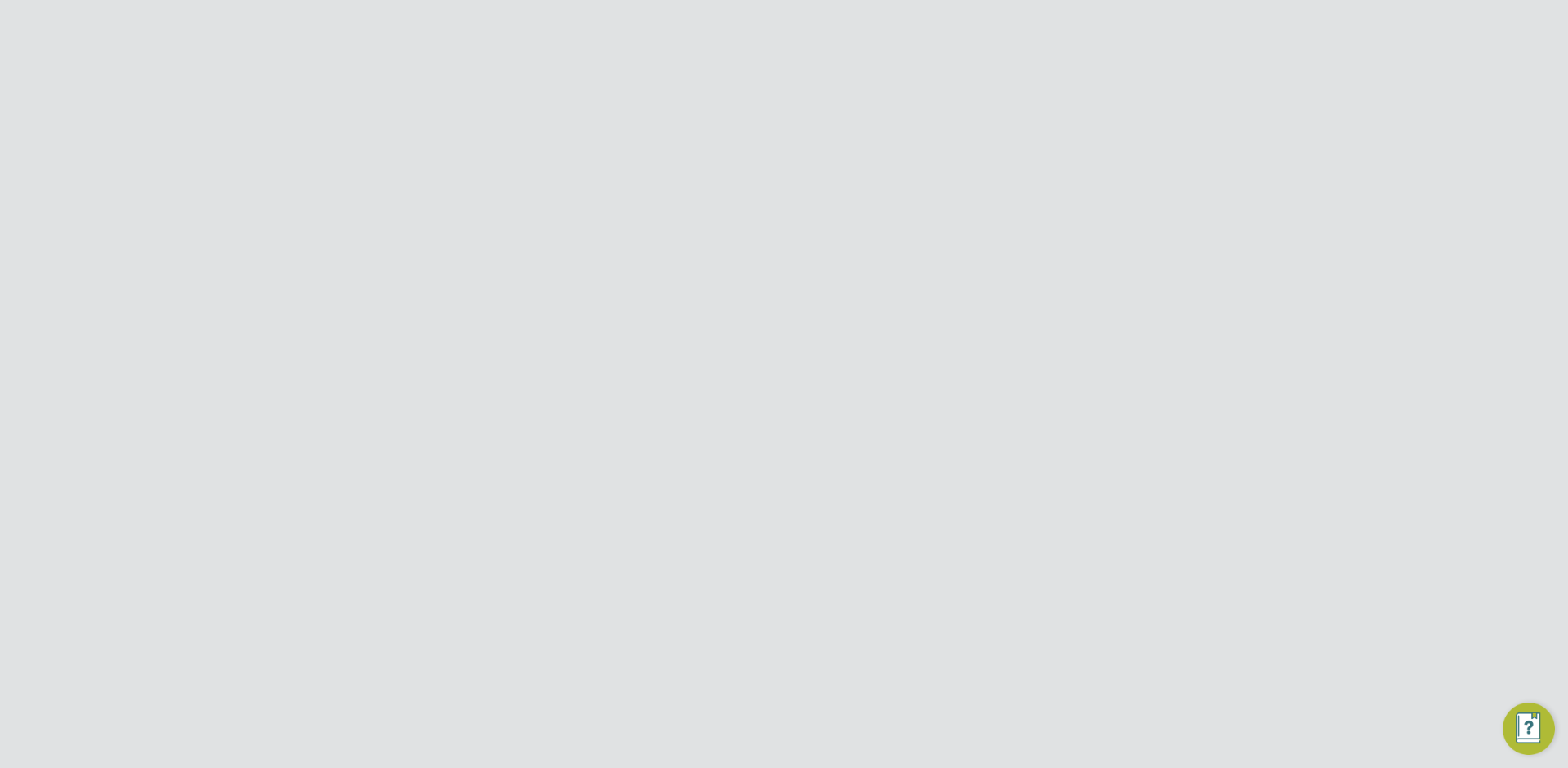
click at [1106, 171] on li "Edit VMS Configuration" at bounding box center [1069, 173] width 146 height 23
click at [1118, 128] on div at bounding box center [1124, 132] width 30 height 30
click at [687, 285] on div "ENGAGE End Hirer - Training" at bounding box center [619, 285] width 246 height 30
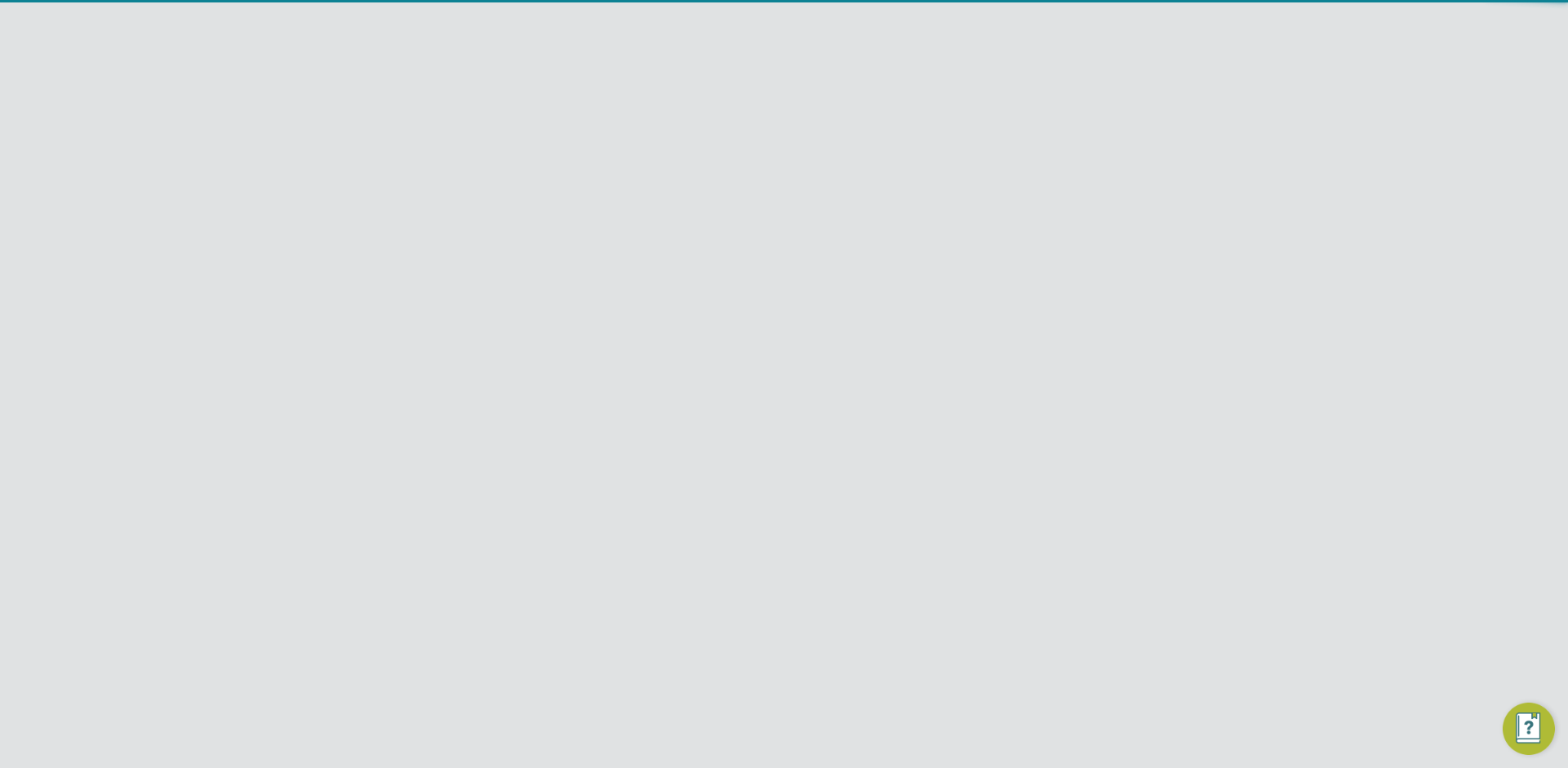
click at [1133, 139] on icon at bounding box center [1134, 135] width 20 height 20
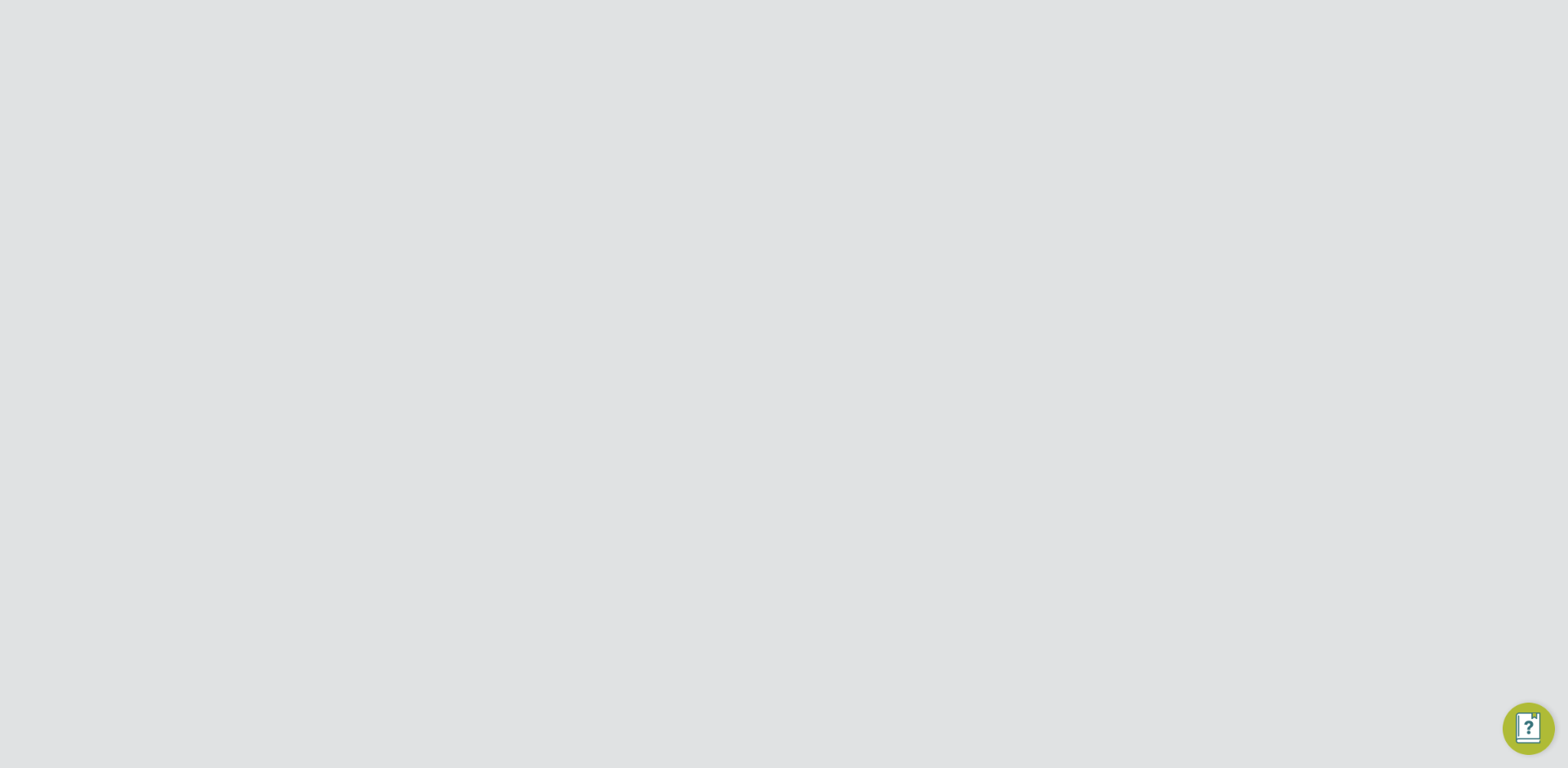
click at [1139, 130] on icon at bounding box center [1134, 135] width 20 height 20
click at [1130, 134] on icon at bounding box center [1134, 135] width 20 height 20
click at [1125, 135] on icon at bounding box center [1134, 135] width 20 height 20
click at [1104, 175] on li "Edit VMS Configuration" at bounding box center [1069, 173] width 146 height 23
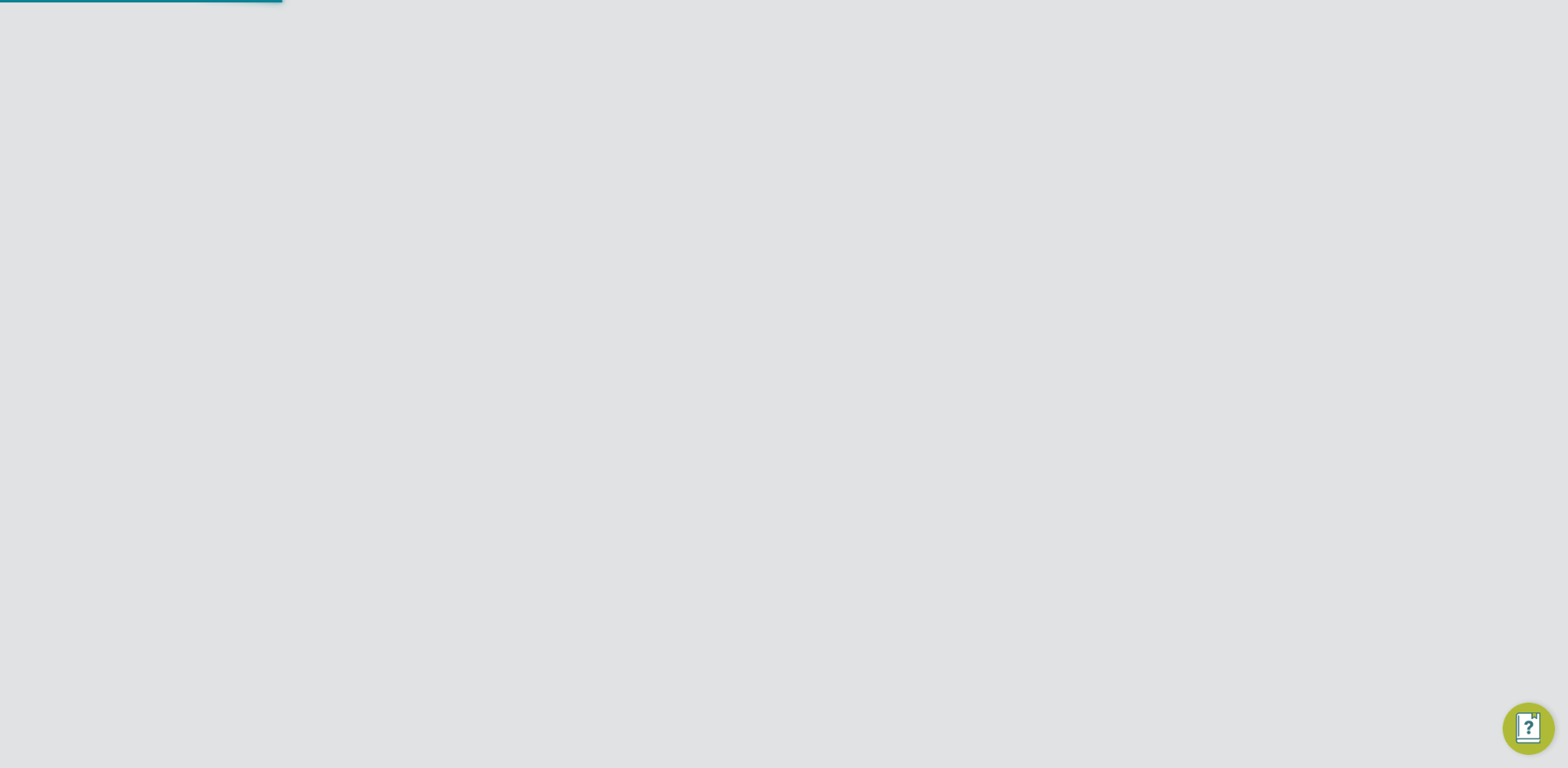
type input "ENGAGE End Hirer - Training"
type input "Demo ENGAGE End Hirer"
type input "Any Text"
type input "Manually"
type input "No Limits"
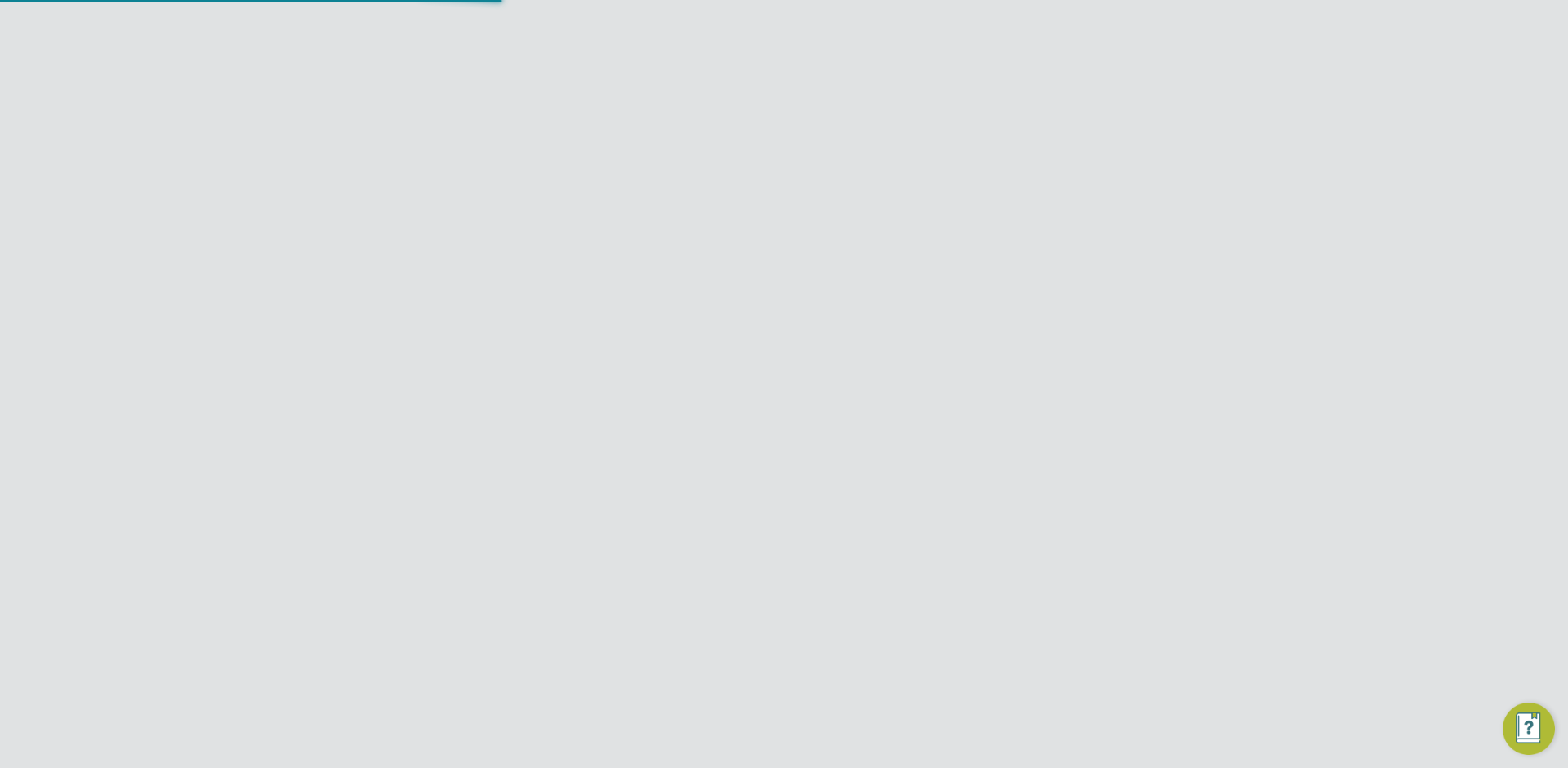
scroll to position [59, 549]
click at [1127, 133] on div at bounding box center [1124, 132] width 30 height 30
drag, startPoint x: 427, startPoint y: 198, endPoint x: 599, endPoint y: 196, distance: 172.0
click at [599, 196] on span "ENGAGE End Hirer - Training" at bounding box center [535, 199] width 221 height 19
copy span "ENGAGE End Hirer - Training"
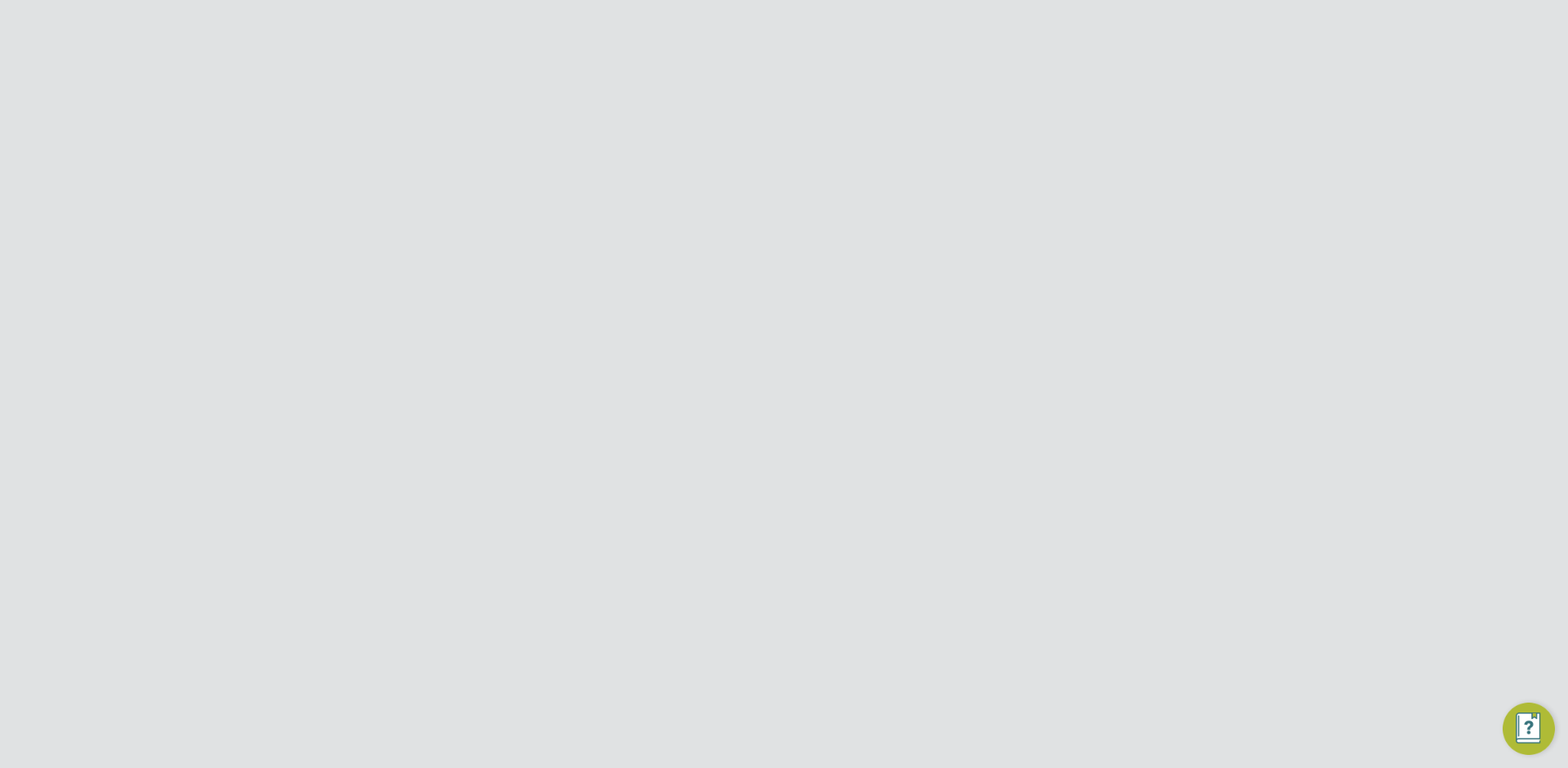
click at [266, 340] on button "Jobs" at bounding box center [282, 338] width 152 height 36
click at [254, 402] on link "Vacancies" at bounding box center [251, 401] width 58 height 15
click at [621, 231] on input at bounding box center [663, 230] width 161 height 23
paste input "ENGAGE End Hirer - Training"
type input "ENGAGE End Hirer - Training"
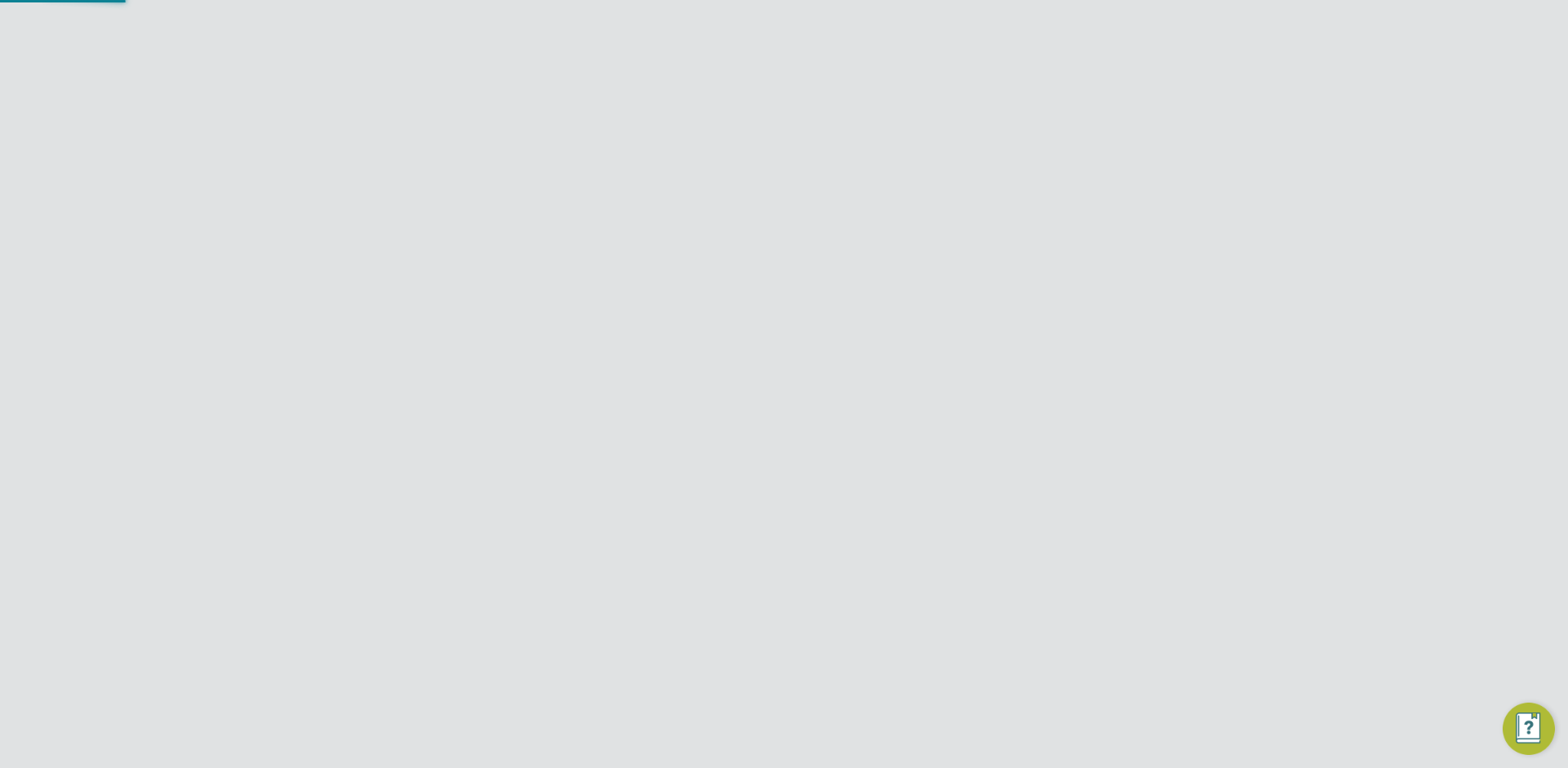
click at [649, 256] on b "End" at bounding box center [650, 251] width 21 height 14
click at [749, 502] on span "[GEOGRAPHIC_DATA]" at bounding box center [783, 501] width 75 height 28
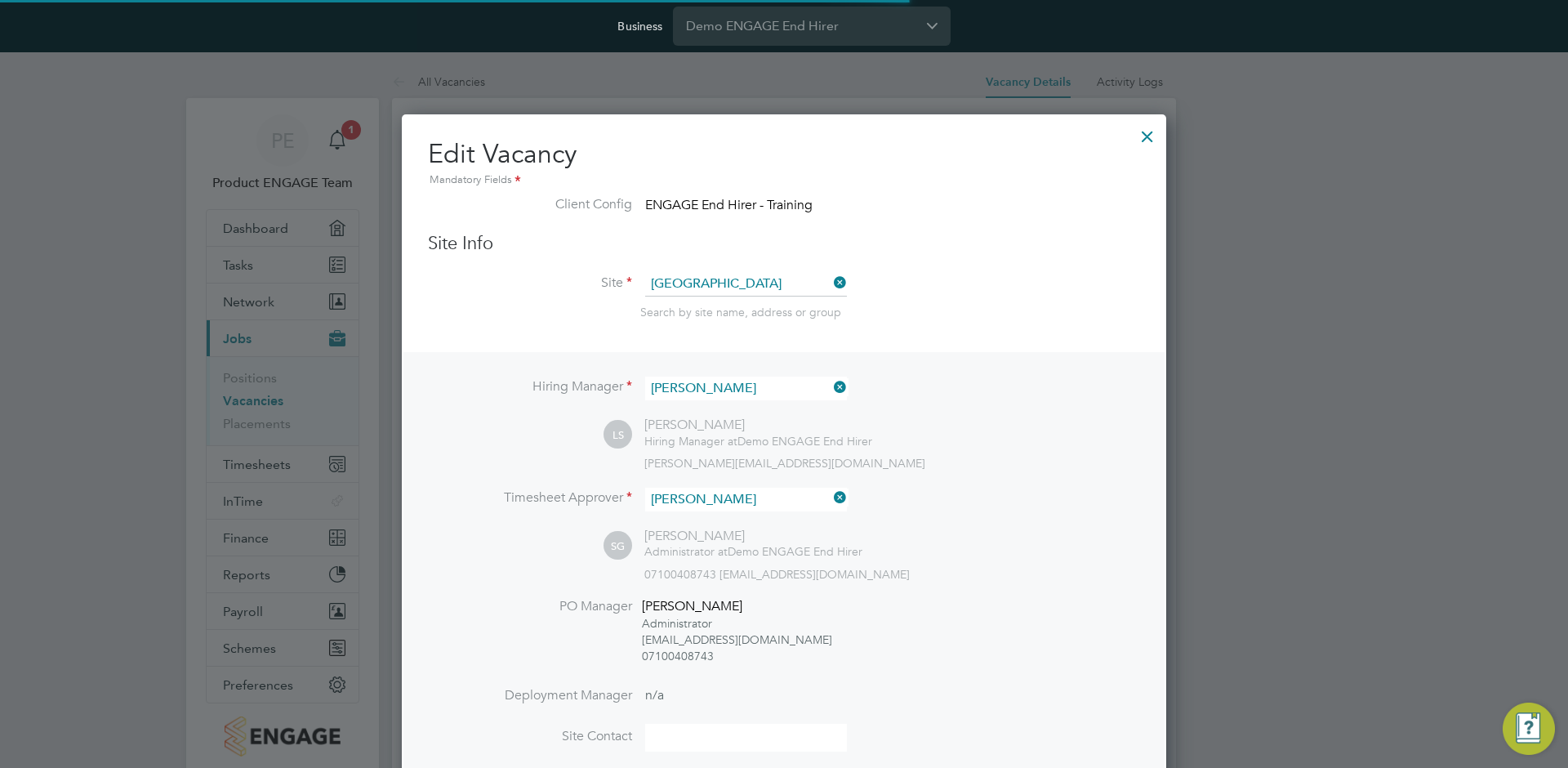
scroll to position [8, 8]
